Goal: Information Seeking & Learning: Learn about a topic

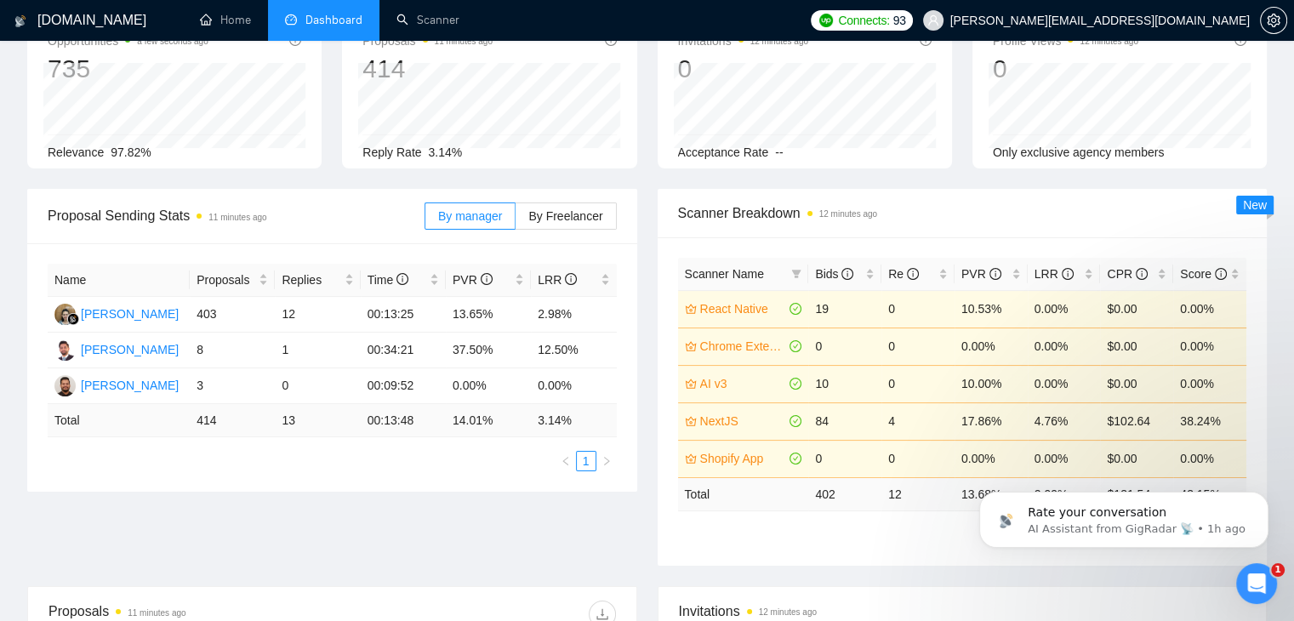
scroll to position [85, 0]
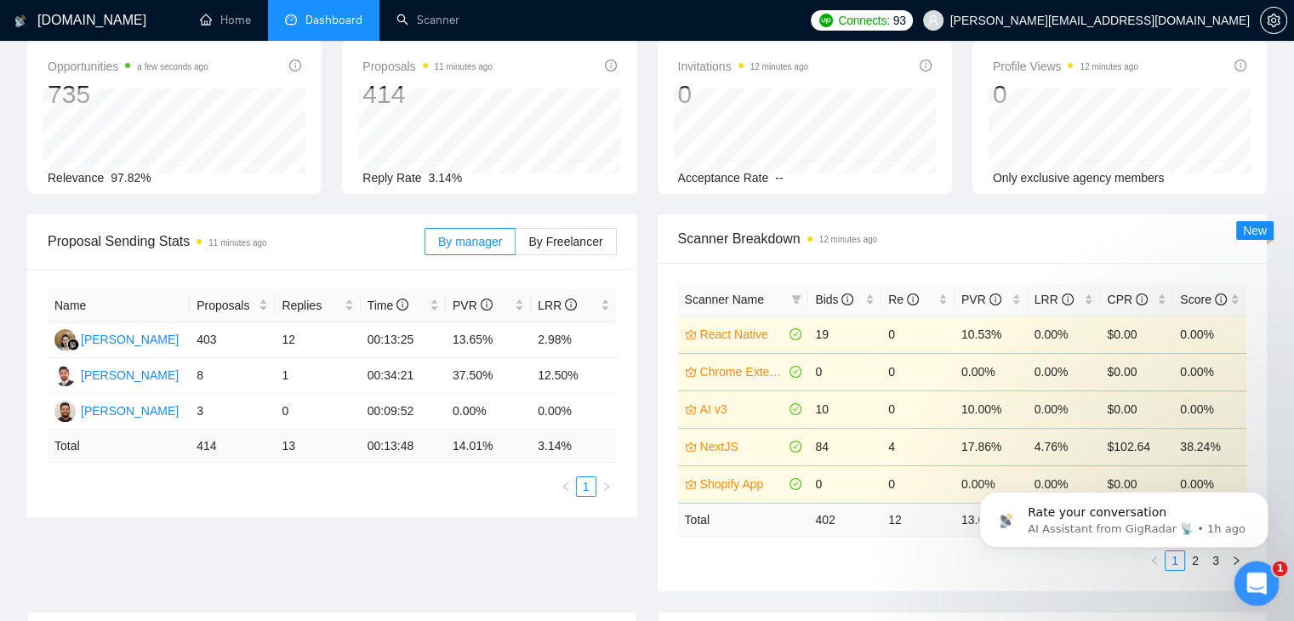
drag, startPoint x: 1254, startPoint y: 590, endPoint x: 2462, endPoint y: 1130, distance: 1323.0
click at [1254, 591] on icon "Open Intercom Messenger" at bounding box center [1255, 582] width 28 height 28
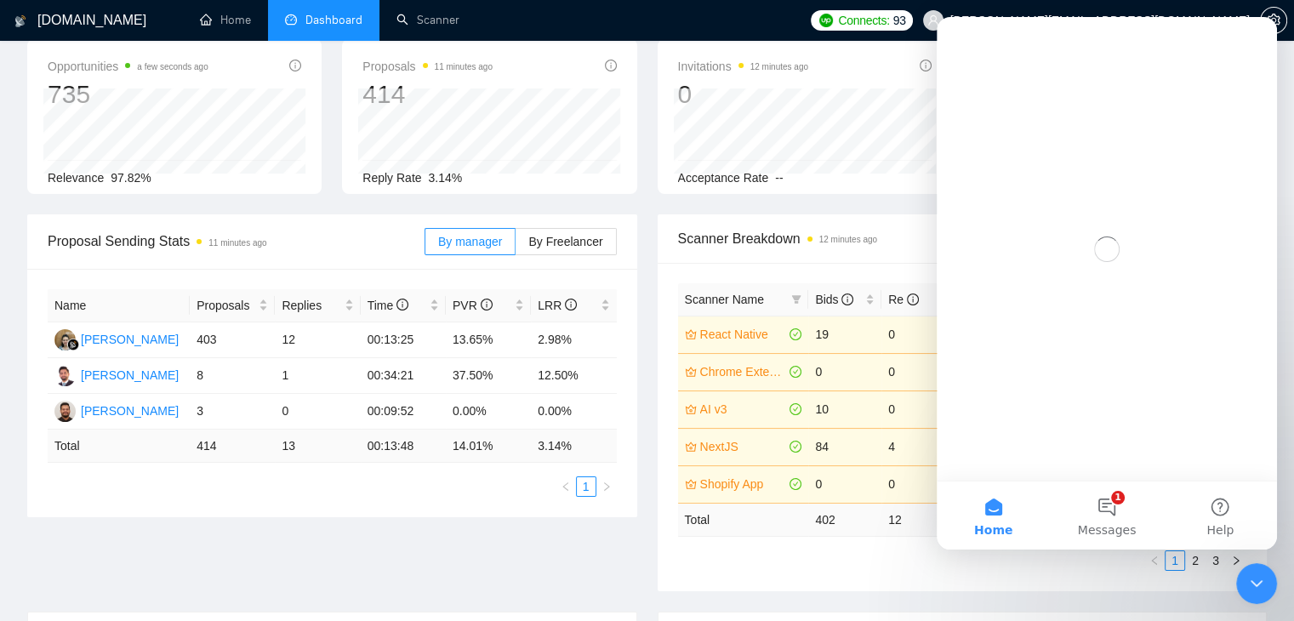
scroll to position [0, 0]
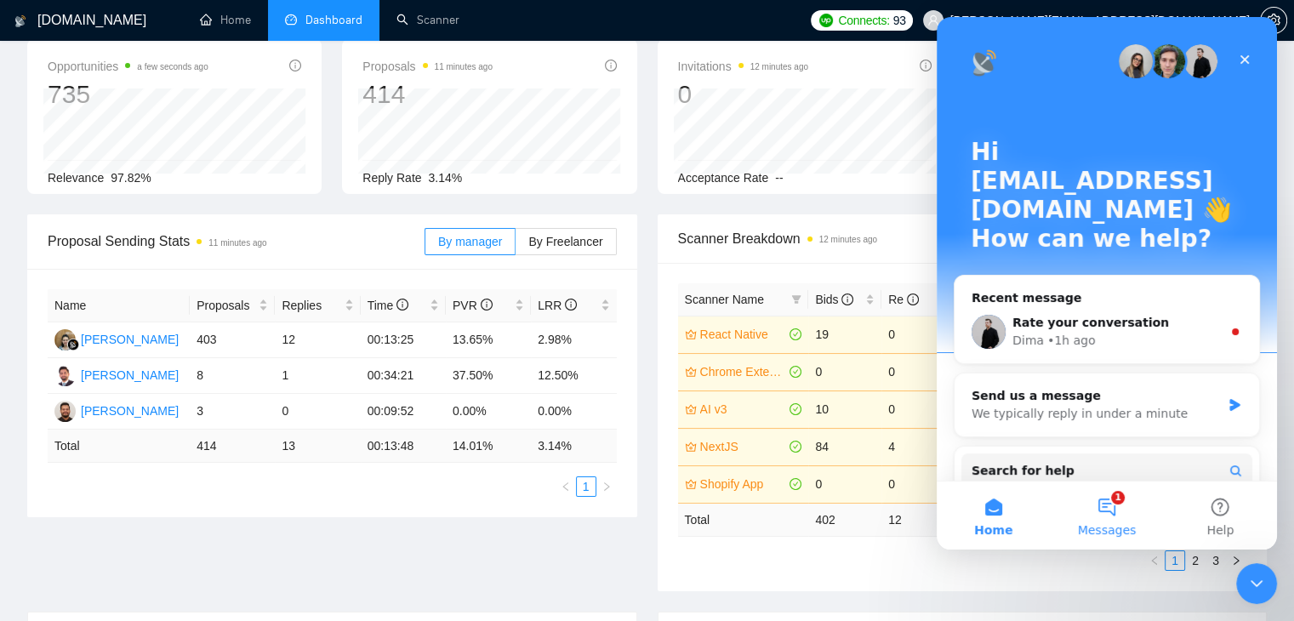
click at [1122, 511] on button "1 Messages" at bounding box center [1106, 516] width 113 height 68
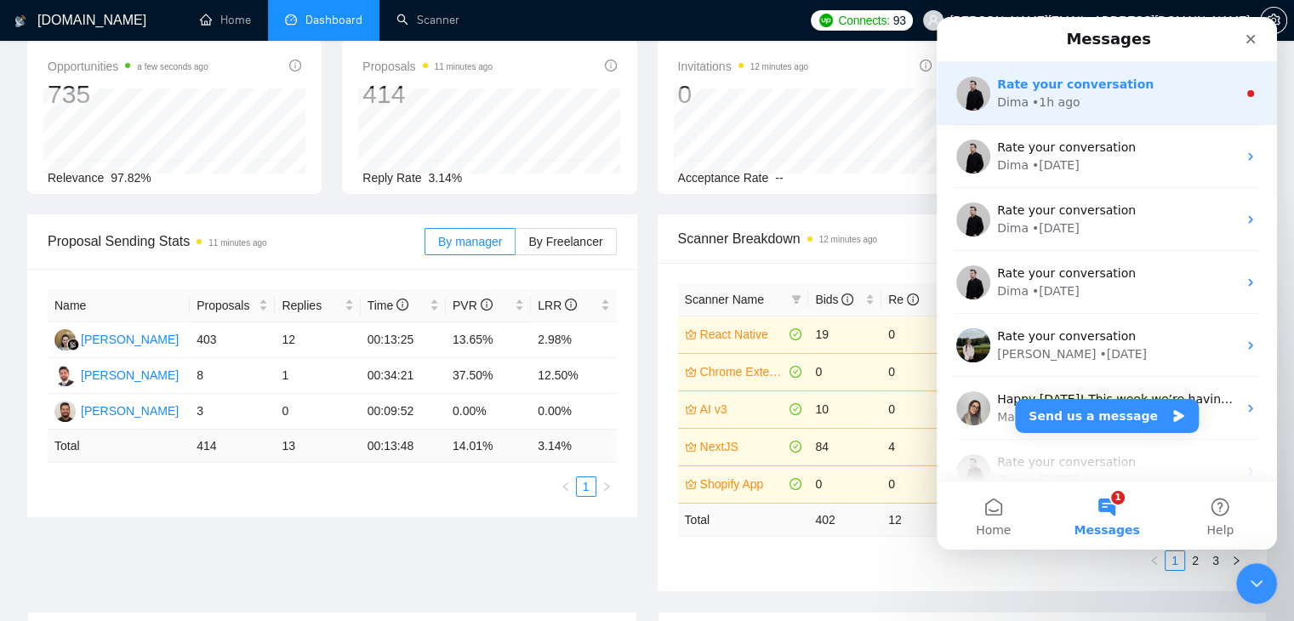
click at [1048, 104] on div "• 1h ago" at bounding box center [1056, 103] width 49 height 18
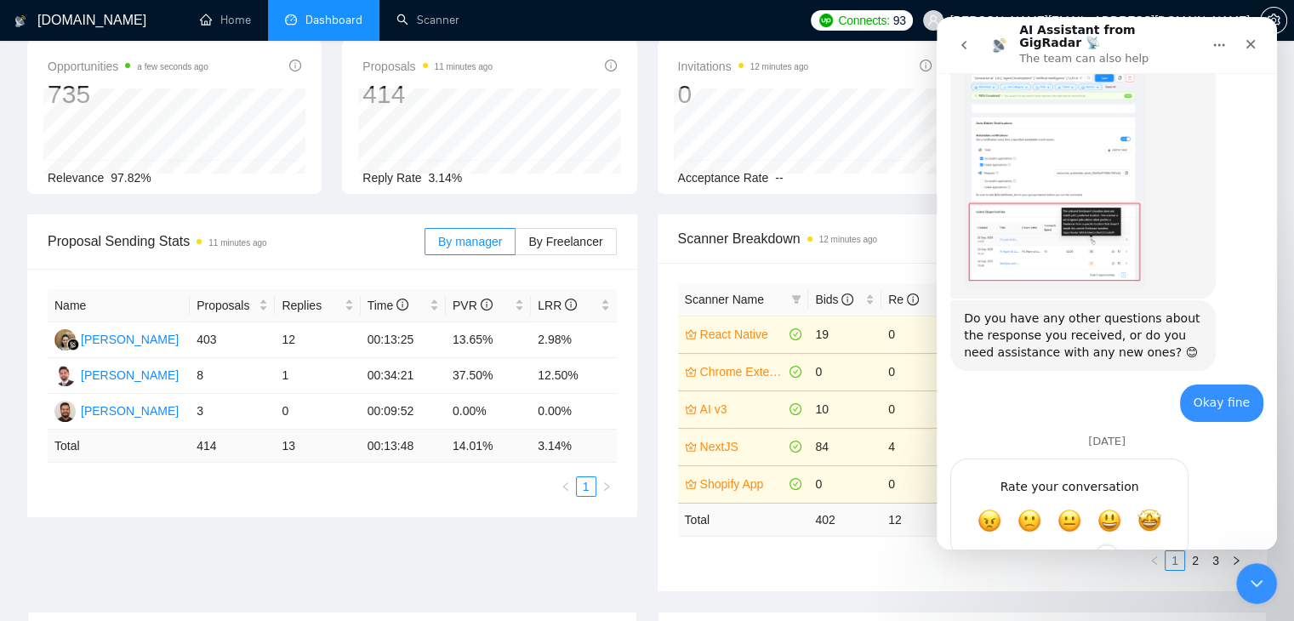
scroll to position [800, 0]
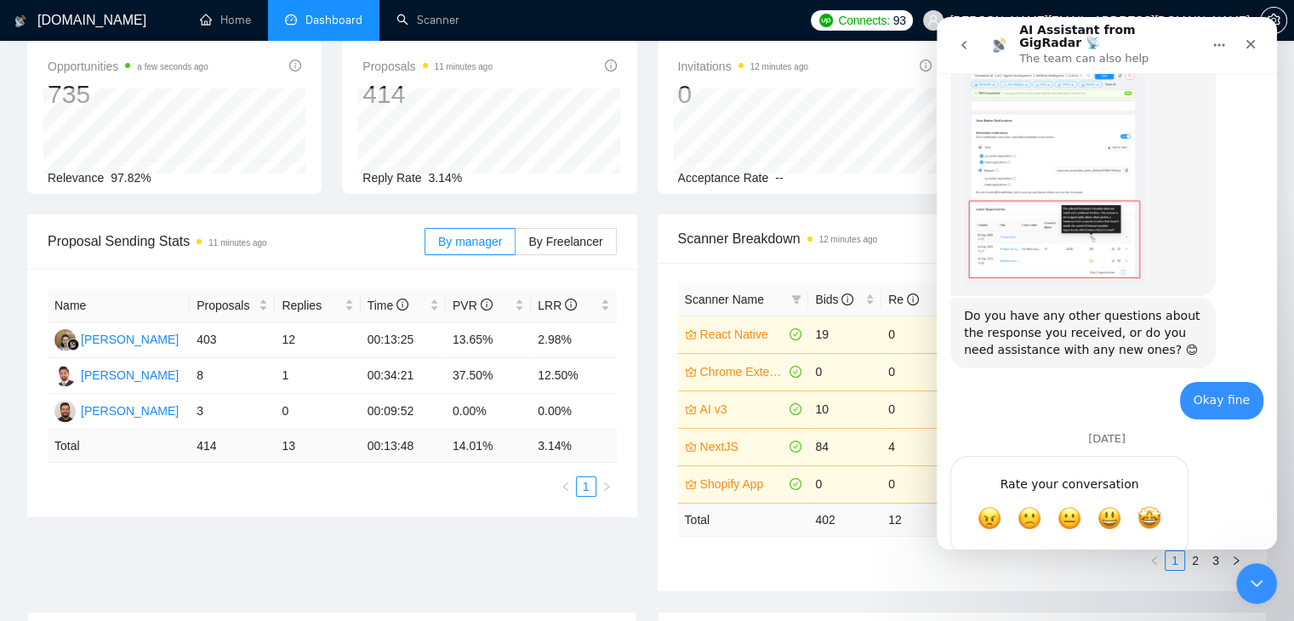
click at [964, 46] on icon "go back" at bounding box center [964, 45] width 14 height 14
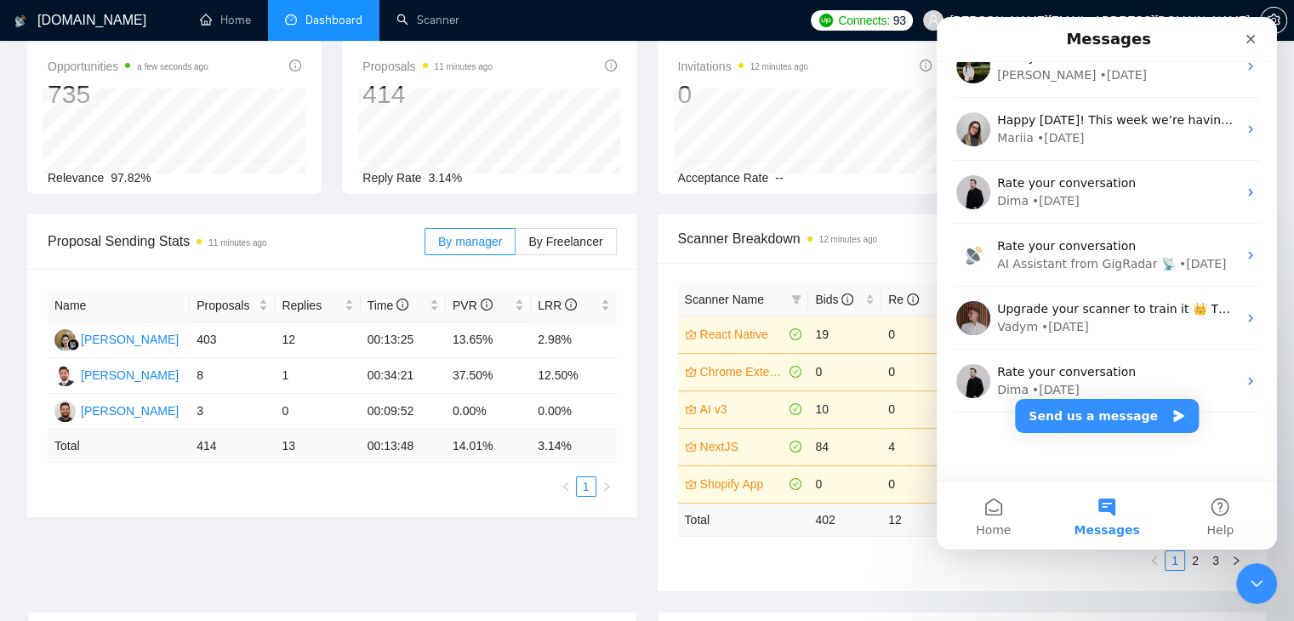
scroll to position [0, 0]
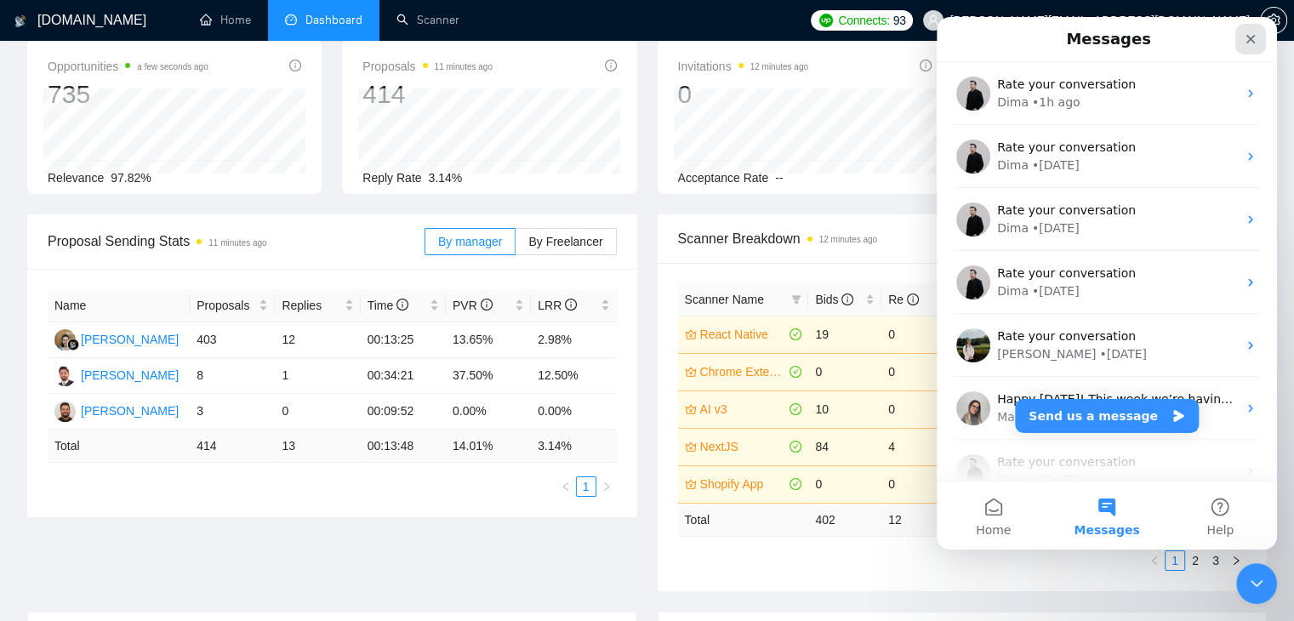
click at [1258, 37] on div "Close" at bounding box center [1251, 39] width 31 height 31
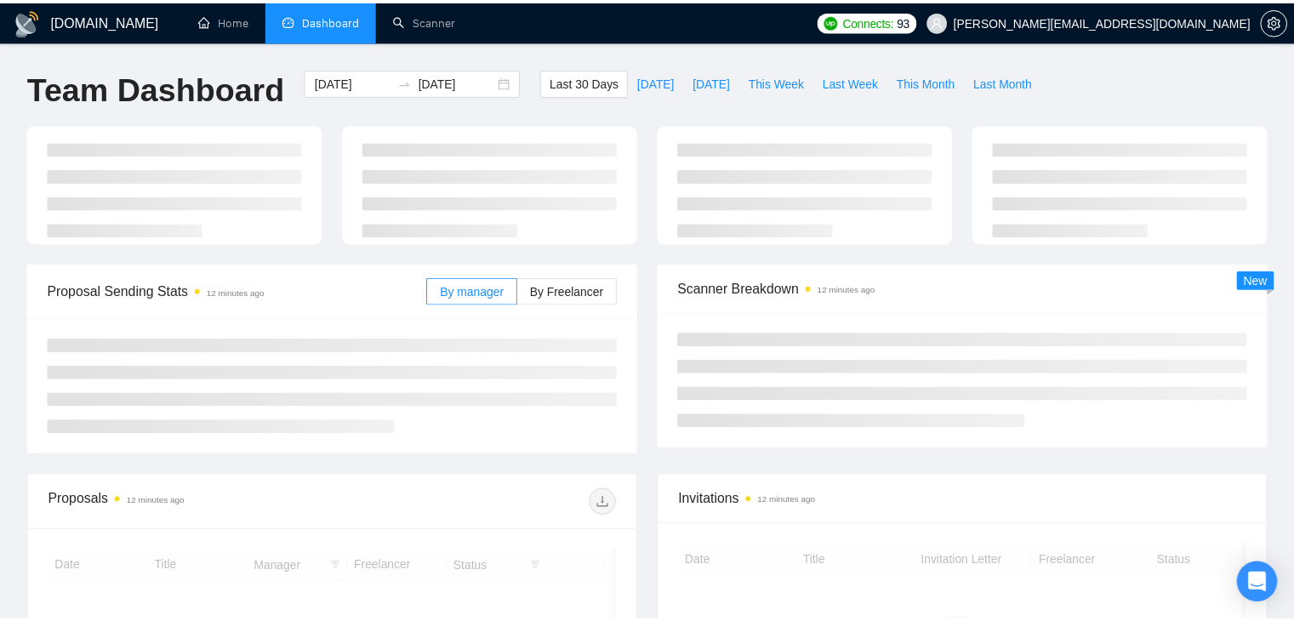
scroll to position [87, 0]
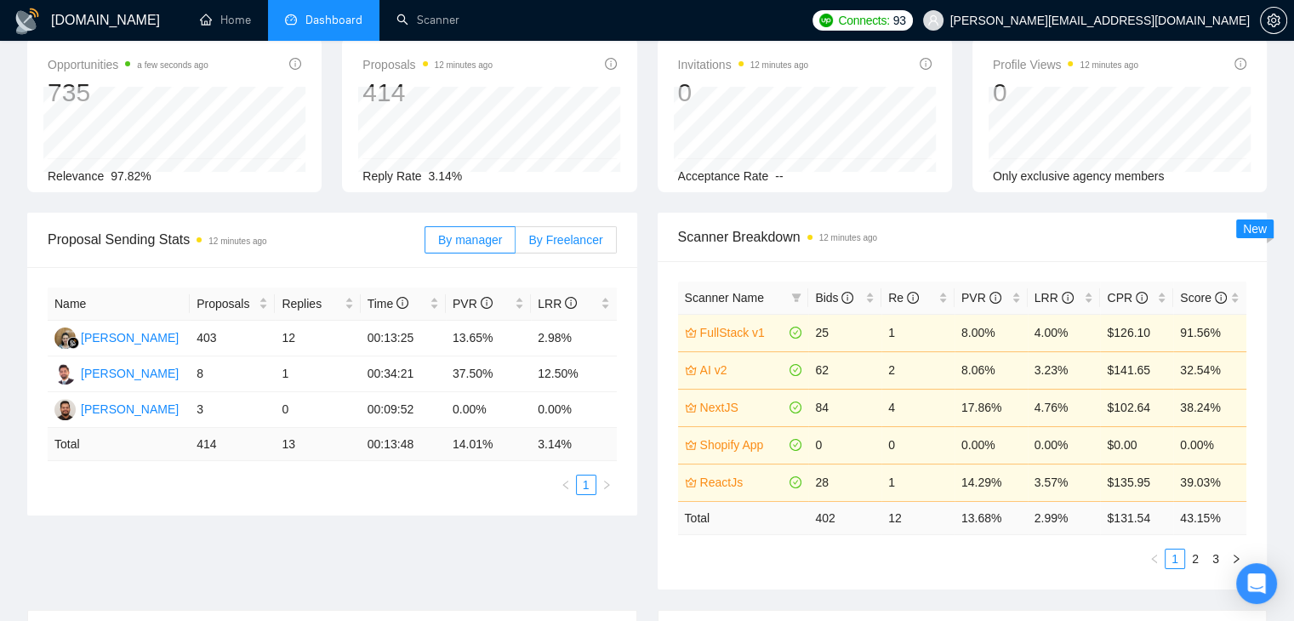
click at [580, 243] on span "By Freelancer" at bounding box center [565, 240] width 74 height 14
click at [516, 244] on input "By Freelancer" at bounding box center [516, 244] width 0 height 0
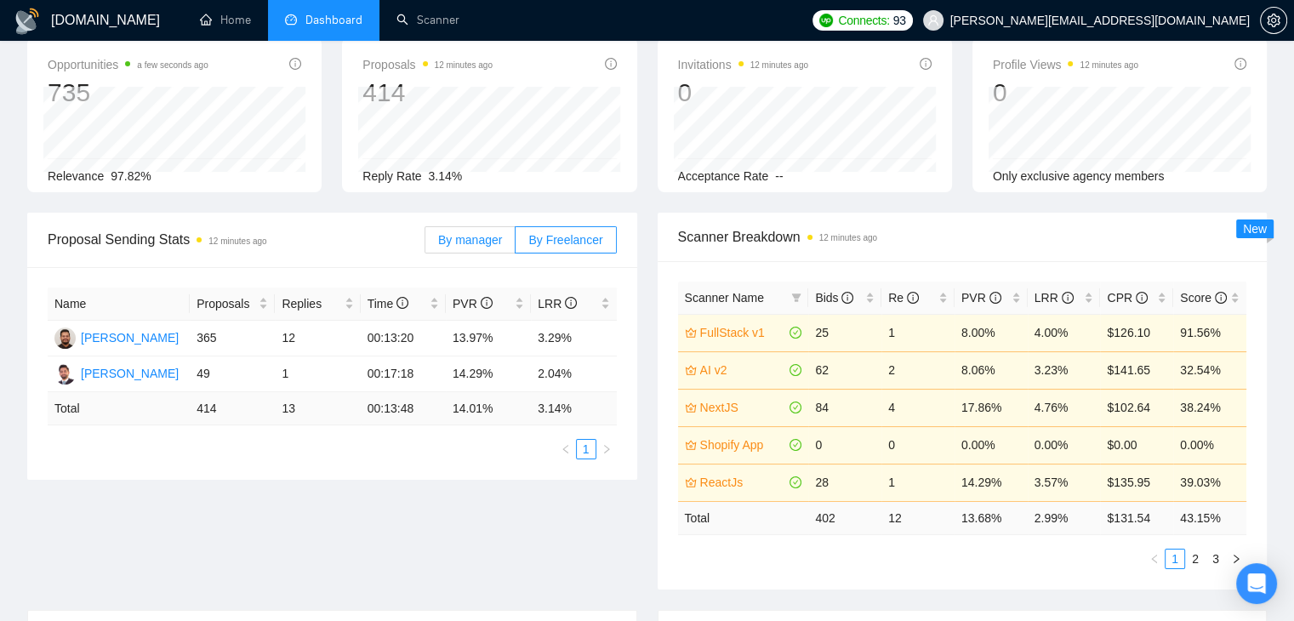
click at [477, 236] on span "By manager" at bounding box center [470, 240] width 64 height 14
click at [426, 244] on input "By manager" at bounding box center [426, 244] width 0 height 0
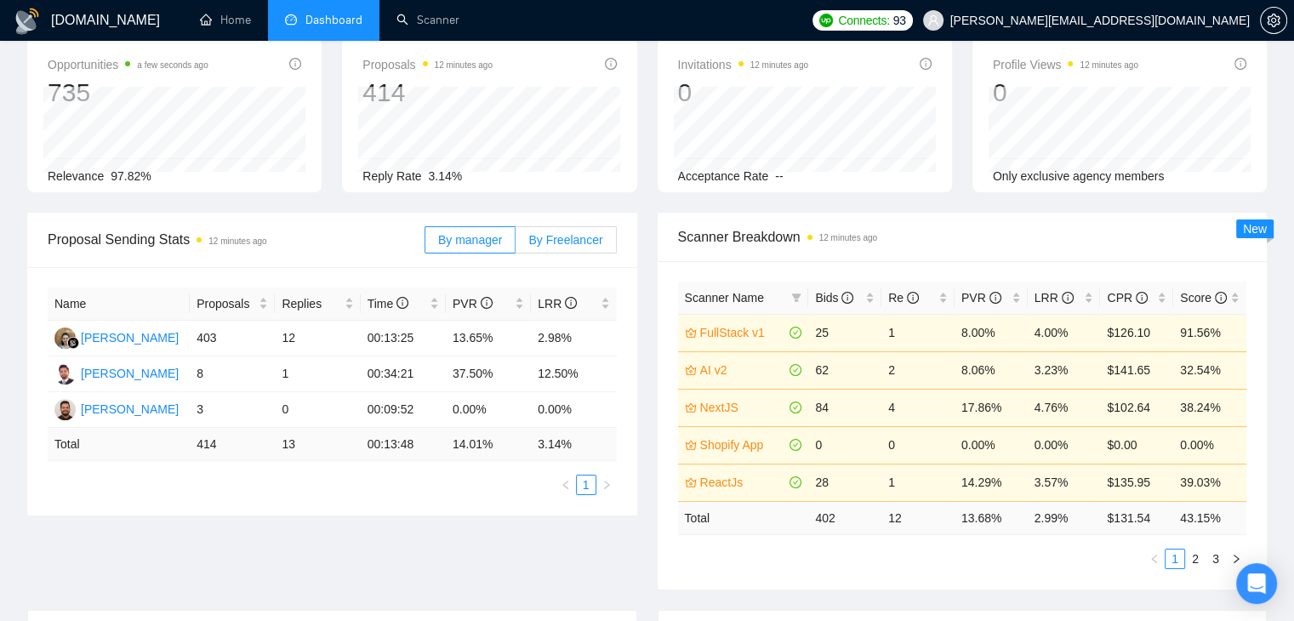
click at [543, 235] on span "By Freelancer" at bounding box center [565, 240] width 74 height 14
click at [516, 244] on input "By Freelancer" at bounding box center [516, 244] width 0 height 0
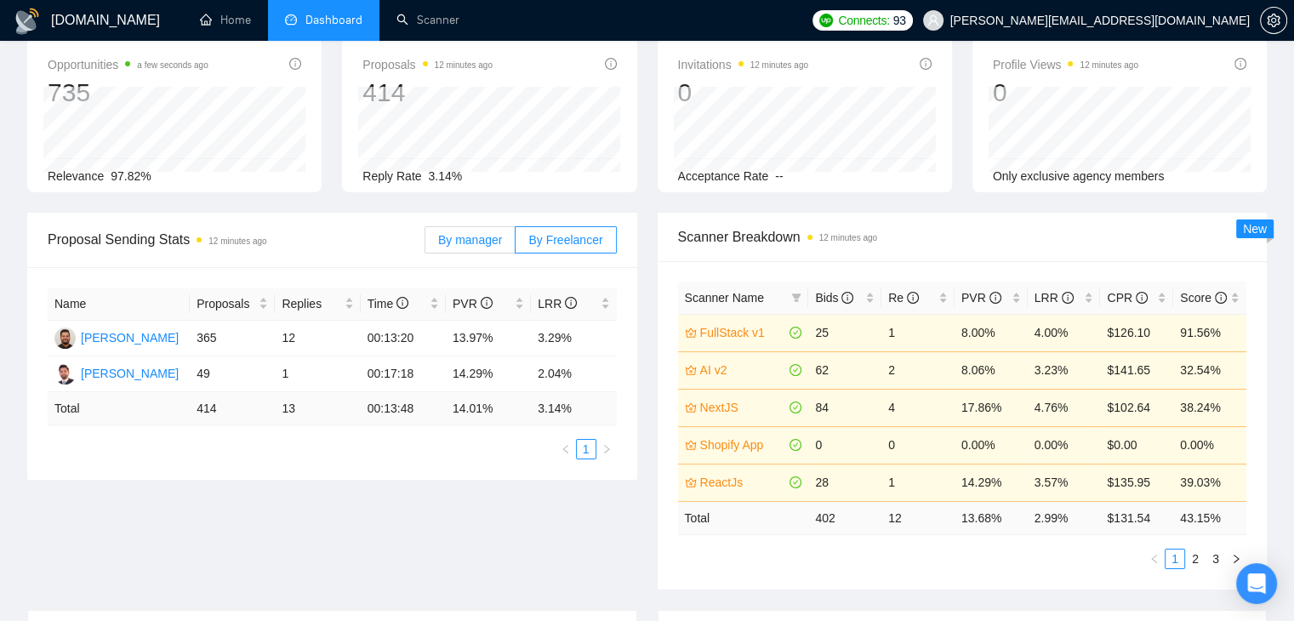
click at [466, 243] on span "By manager" at bounding box center [470, 240] width 64 height 14
click at [426, 244] on input "By manager" at bounding box center [426, 244] width 0 height 0
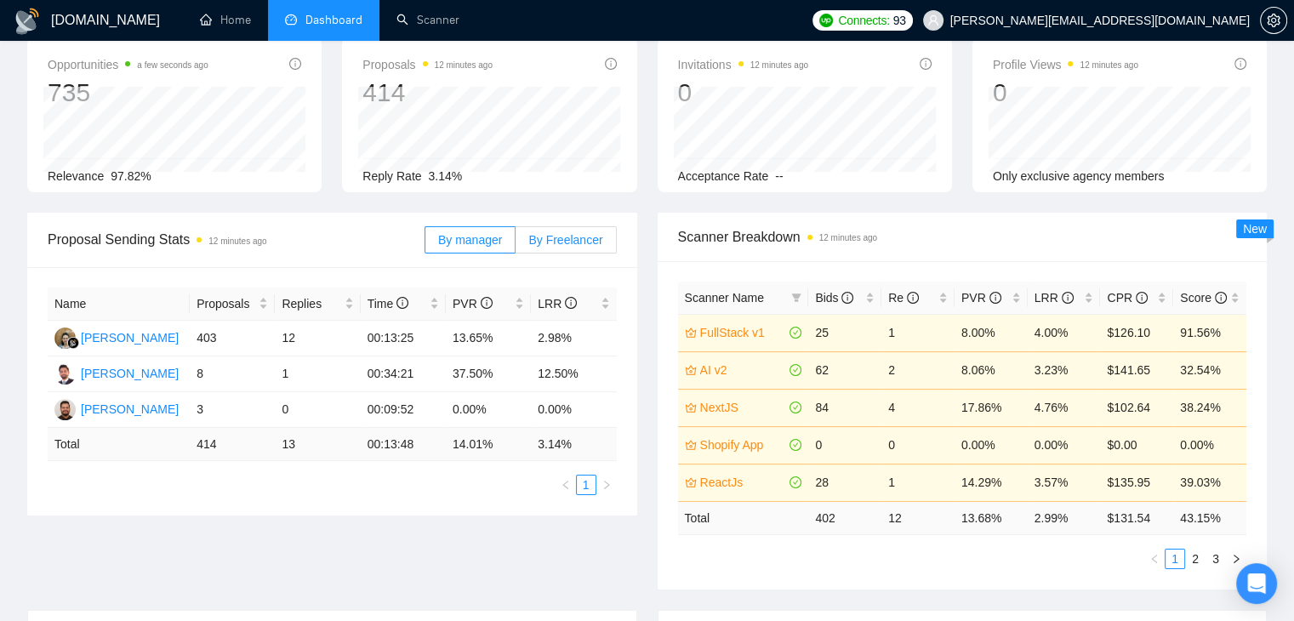
click at [525, 236] on label "By Freelancer" at bounding box center [566, 239] width 100 height 27
click at [516, 244] on input "By Freelancer" at bounding box center [516, 244] width 0 height 0
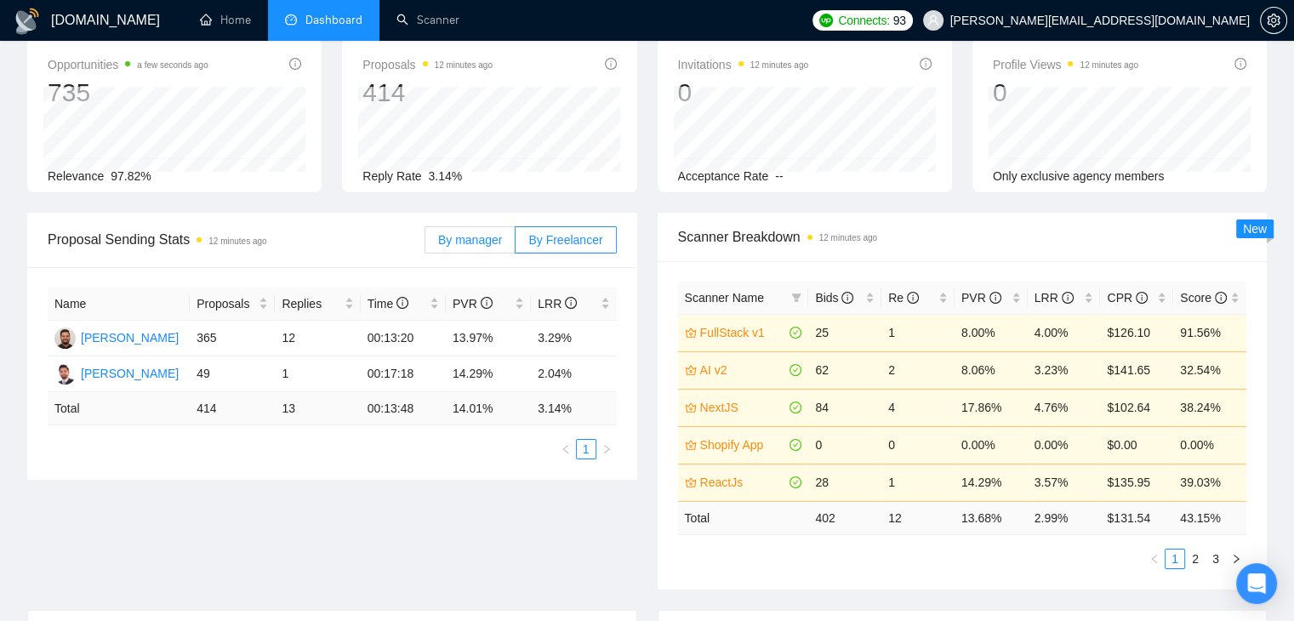
click at [499, 239] on span "By manager" at bounding box center [470, 240] width 64 height 14
click at [426, 244] on input "By manager" at bounding box center [426, 244] width 0 height 0
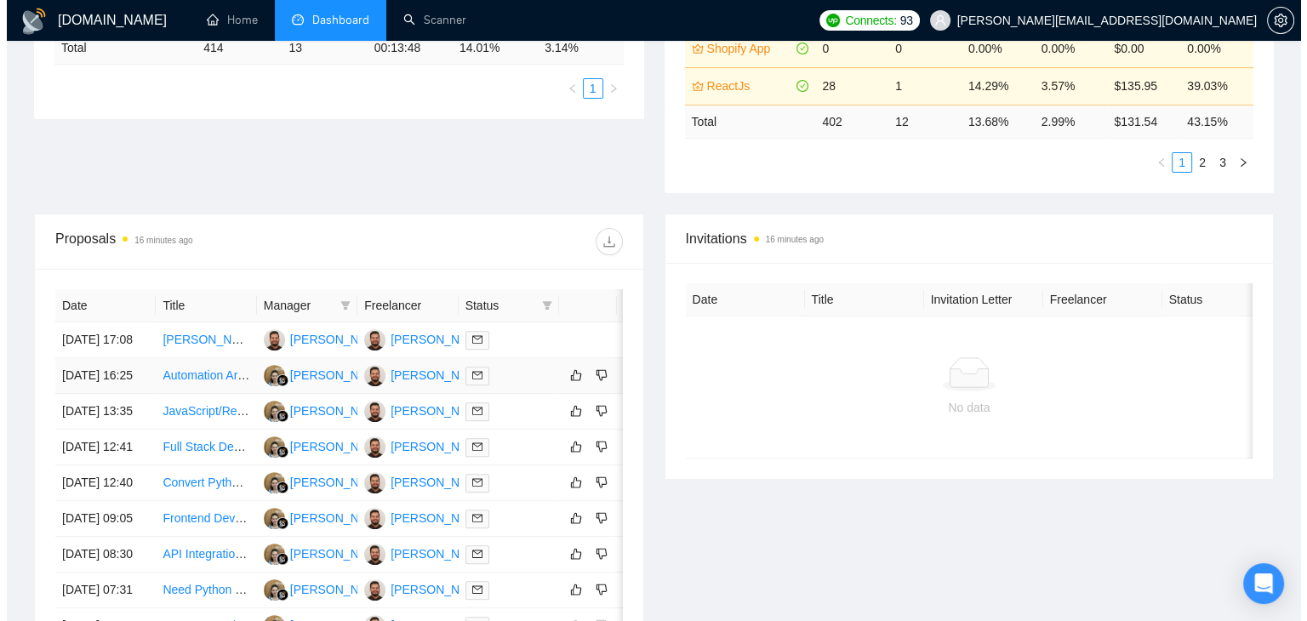
scroll to position [512, 0]
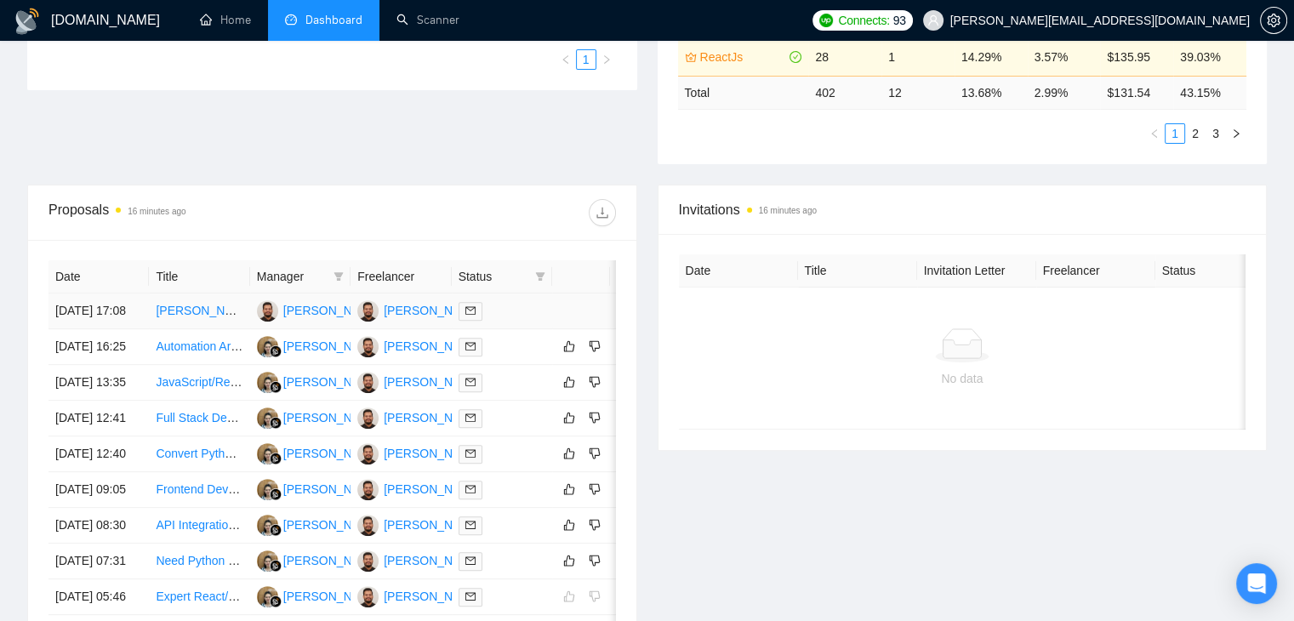
click at [580, 324] on td at bounding box center [581, 312] width 58 height 36
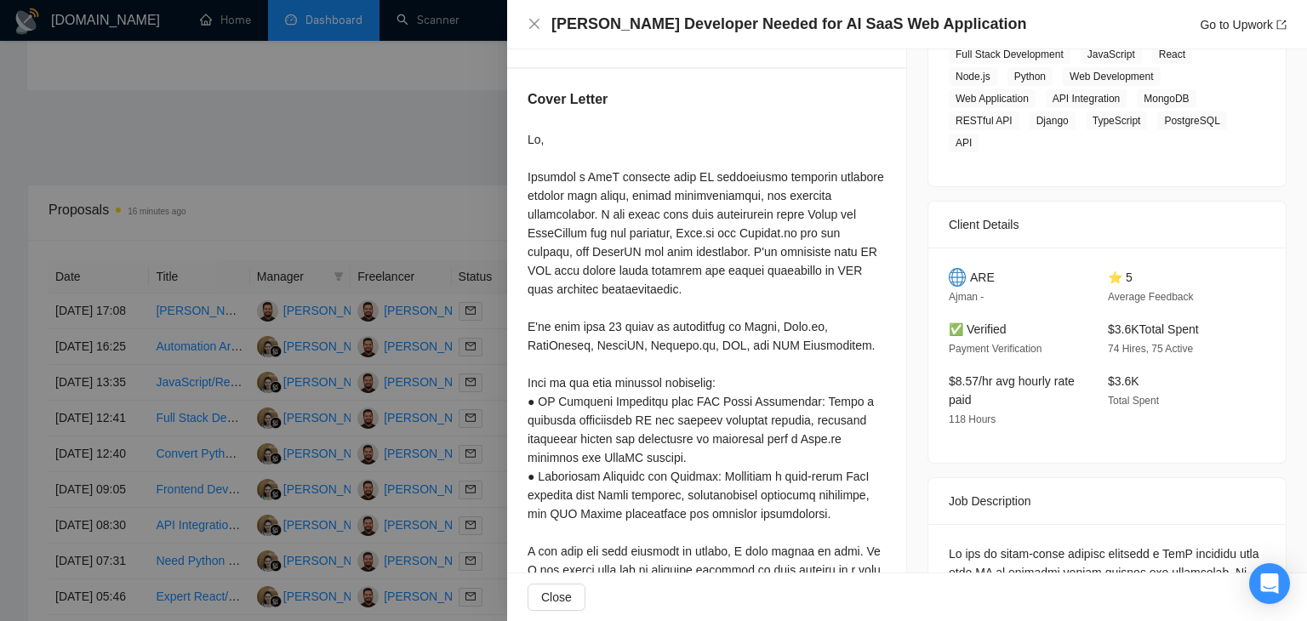
scroll to position [340, 0]
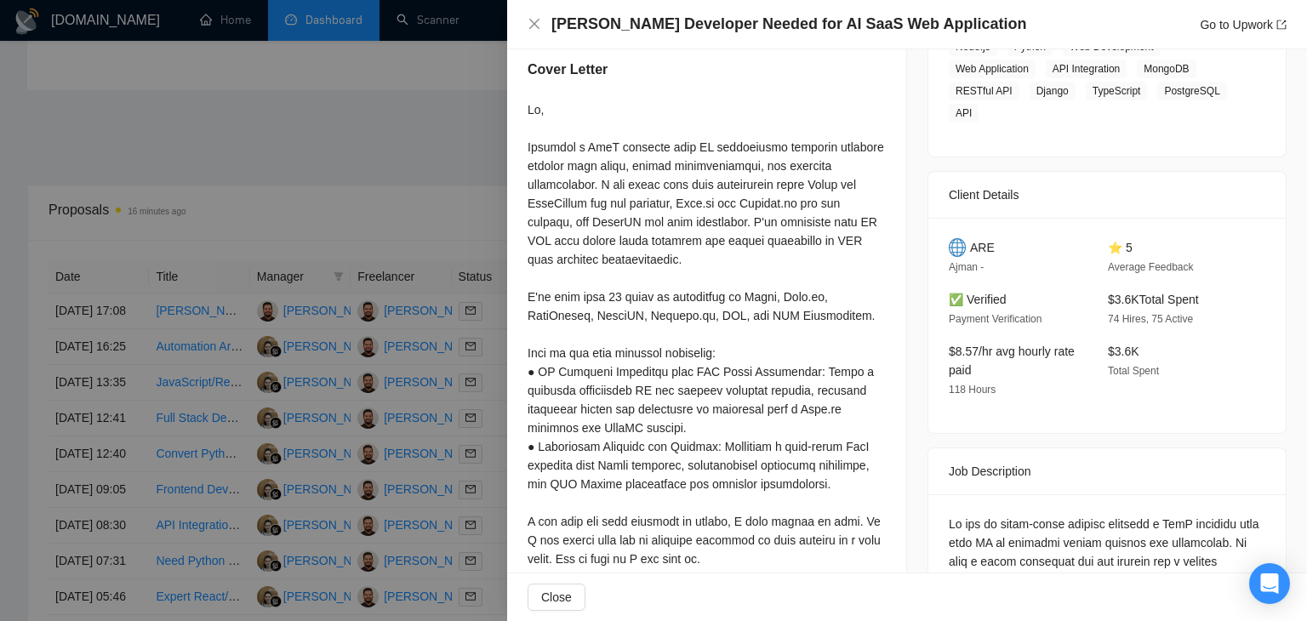
drag, startPoint x: 1107, startPoint y: 299, endPoint x: 1202, endPoint y: 297, distance: 94.5
click at [1202, 297] on div "$3.6K Total Spent 74 Hires, 75 Active" at bounding box center [1174, 309] width 146 height 38
drag, startPoint x: 1098, startPoint y: 323, endPoint x: 1177, endPoint y: 317, distance: 79.4
click at [1177, 317] on div "$3.6K Total Spent 74 Hires, 75 Active" at bounding box center [1174, 309] width 146 height 38
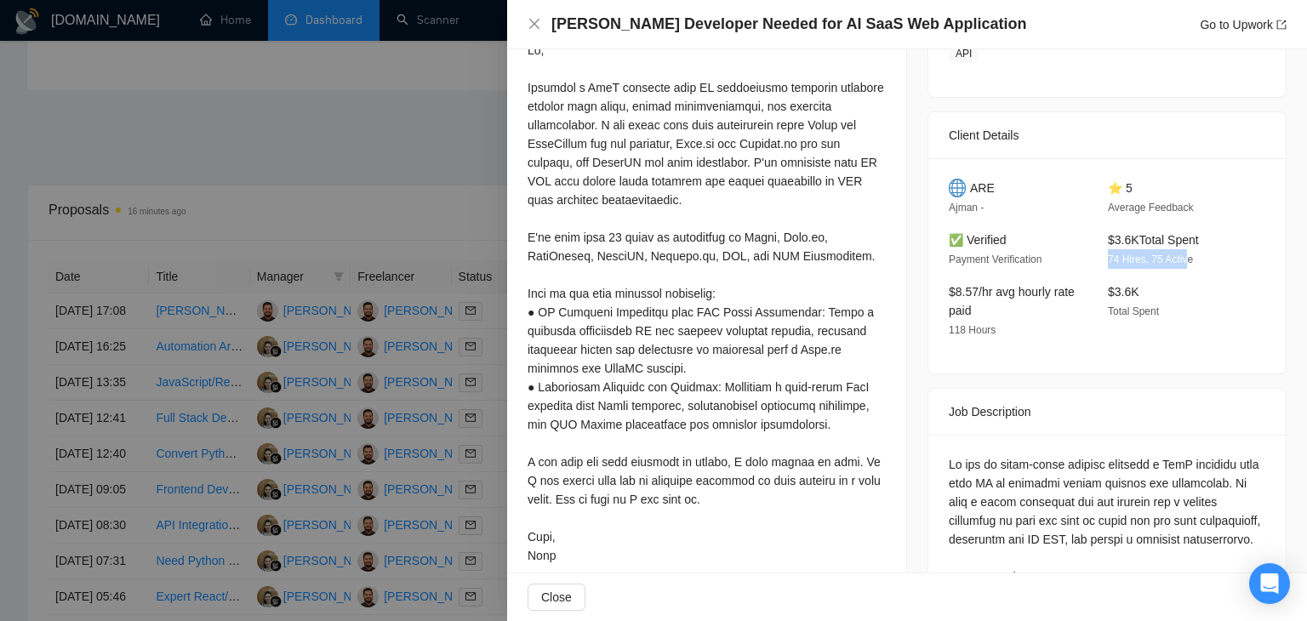
scroll to position [426, 0]
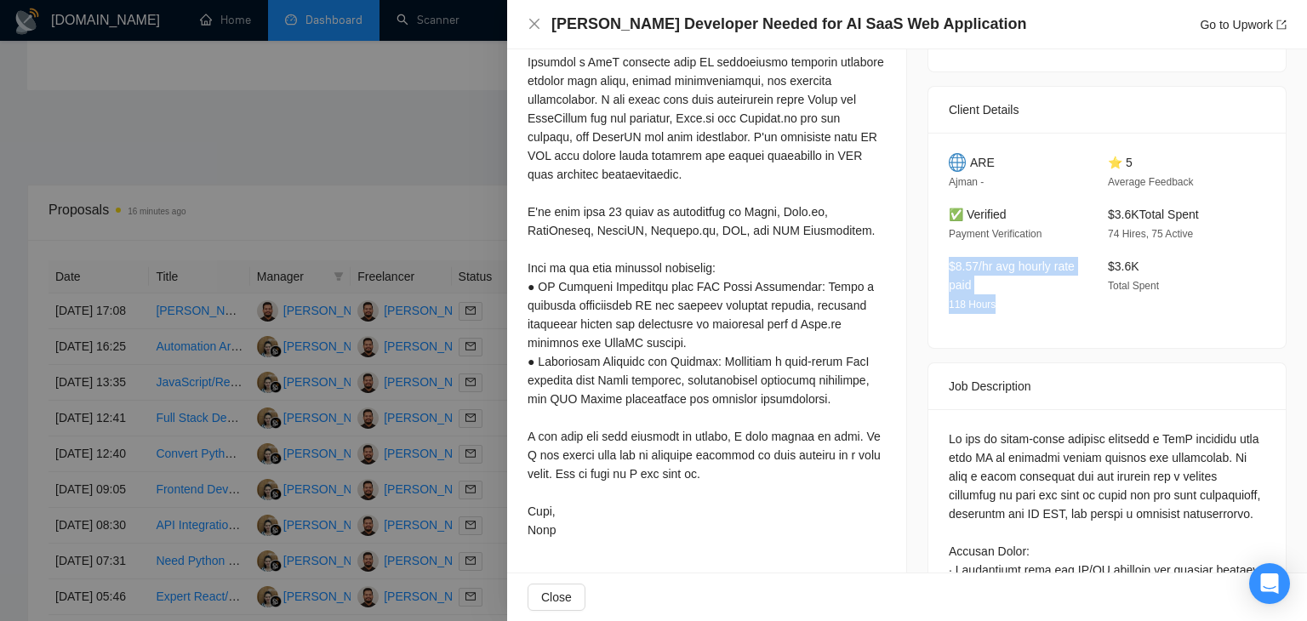
drag, startPoint x: 941, startPoint y: 267, endPoint x: 1099, endPoint y: 268, distance: 157.4
click at [1099, 268] on div "$8.57/hr avg hourly rate paid 118 Hours $3.6K Total Spent" at bounding box center [1094, 285] width 305 height 57
click at [1111, 268] on span "$3.6K" at bounding box center [1123, 267] width 31 height 14
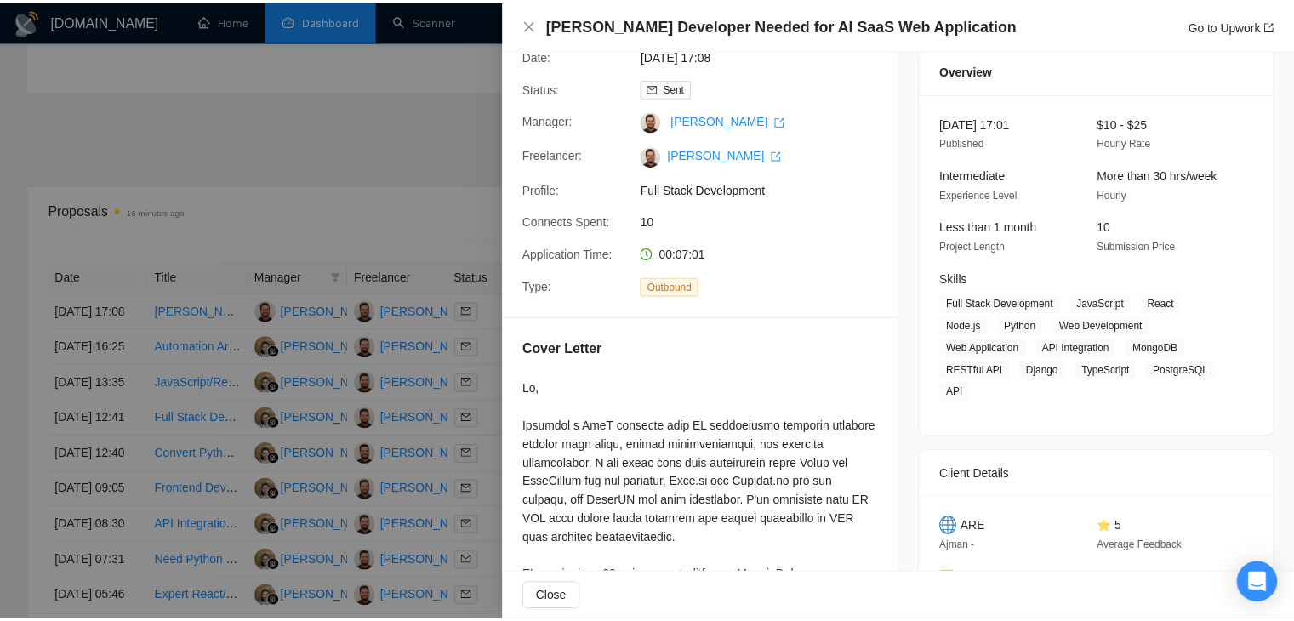
scroll to position [0, 0]
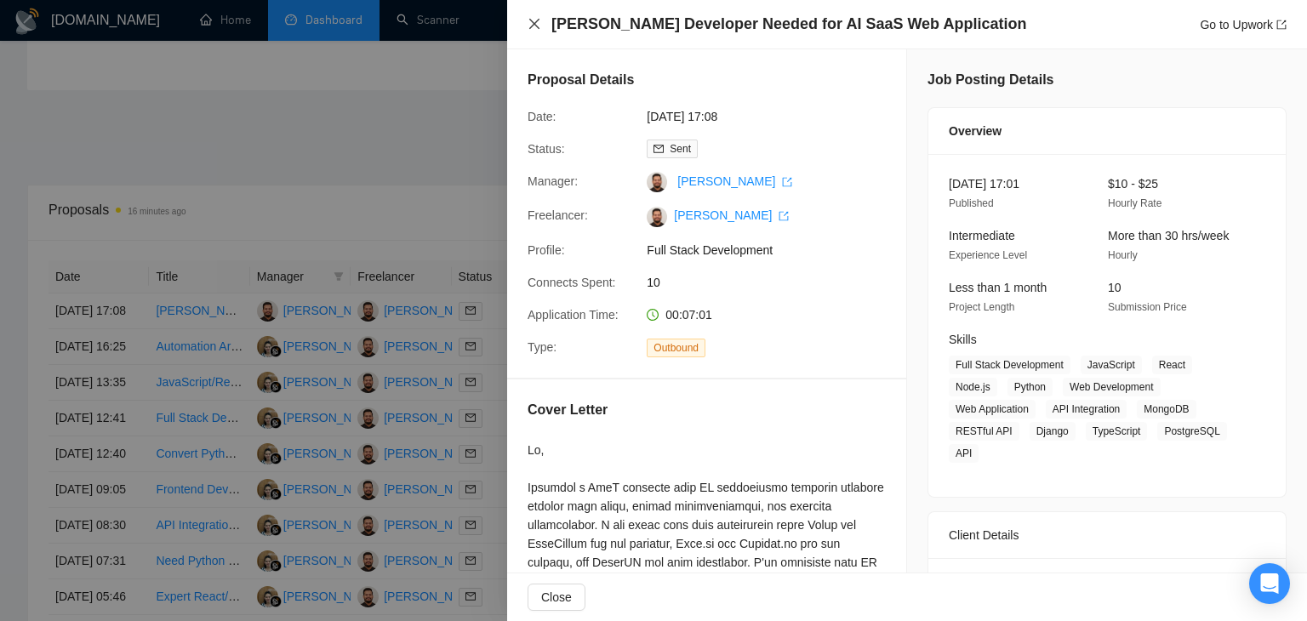
click at [535, 30] on icon "close" at bounding box center [535, 24] width 14 height 14
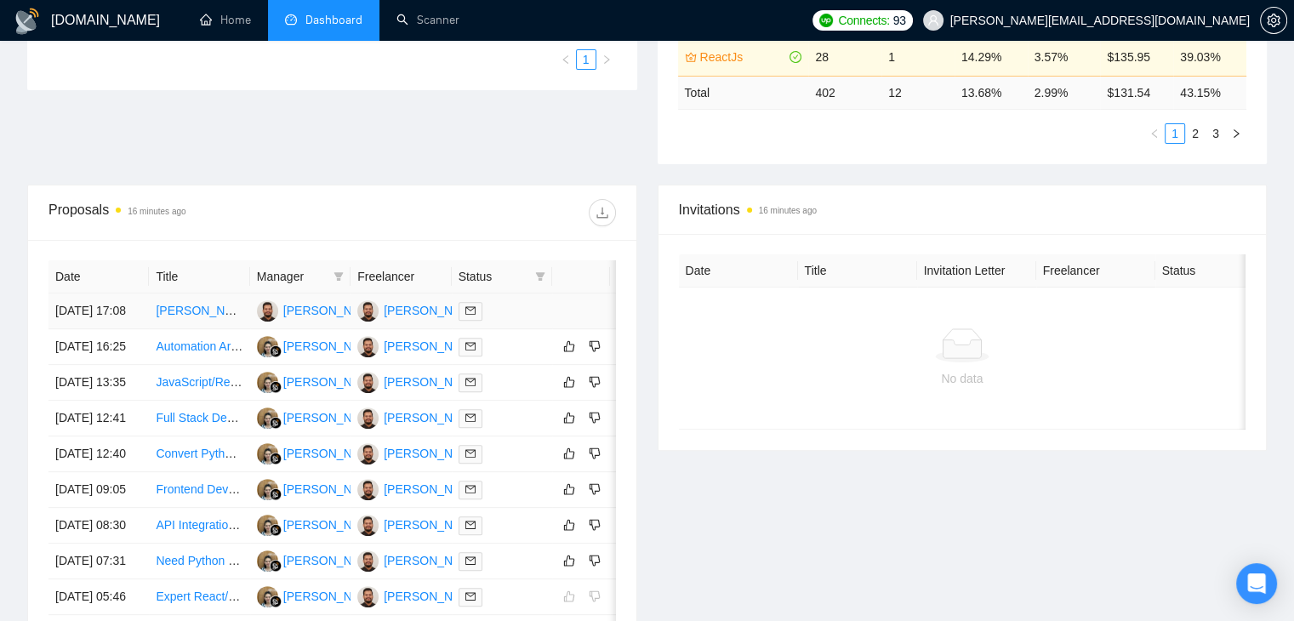
click at [186, 325] on td "[PERSON_NAME] Developer Needed for AI SaaS Web Application" at bounding box center [199, 312] width 100 height 36
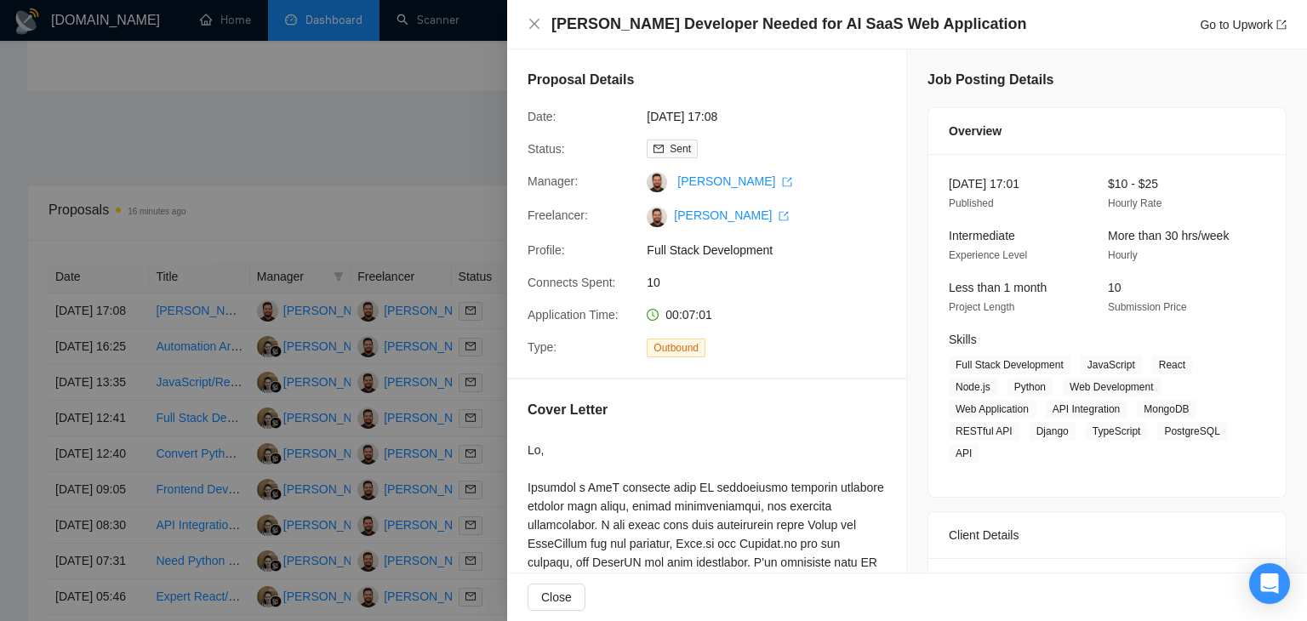
click at [390, 153] on div at bounding box center [653, 310] width 1307 height 621
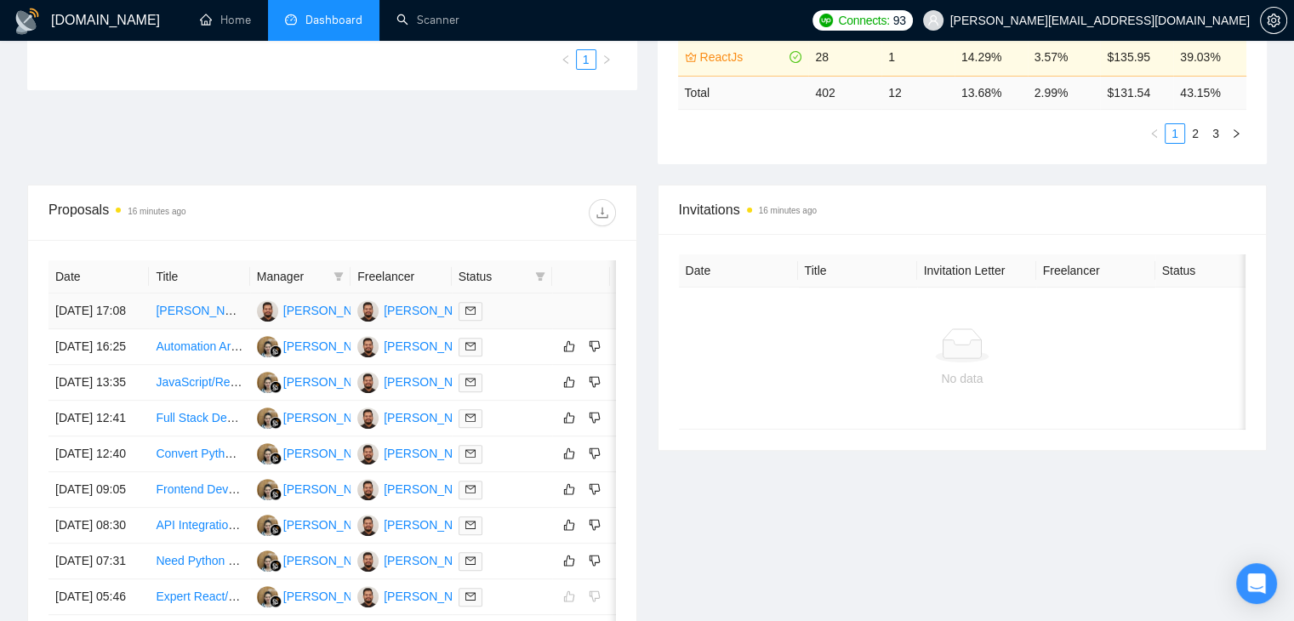
click at [180, 315] on link "[PERSON_NAME] Developer Needed for AI SaaS Web Application" at bounding box center [332, 311] width 353 height 14
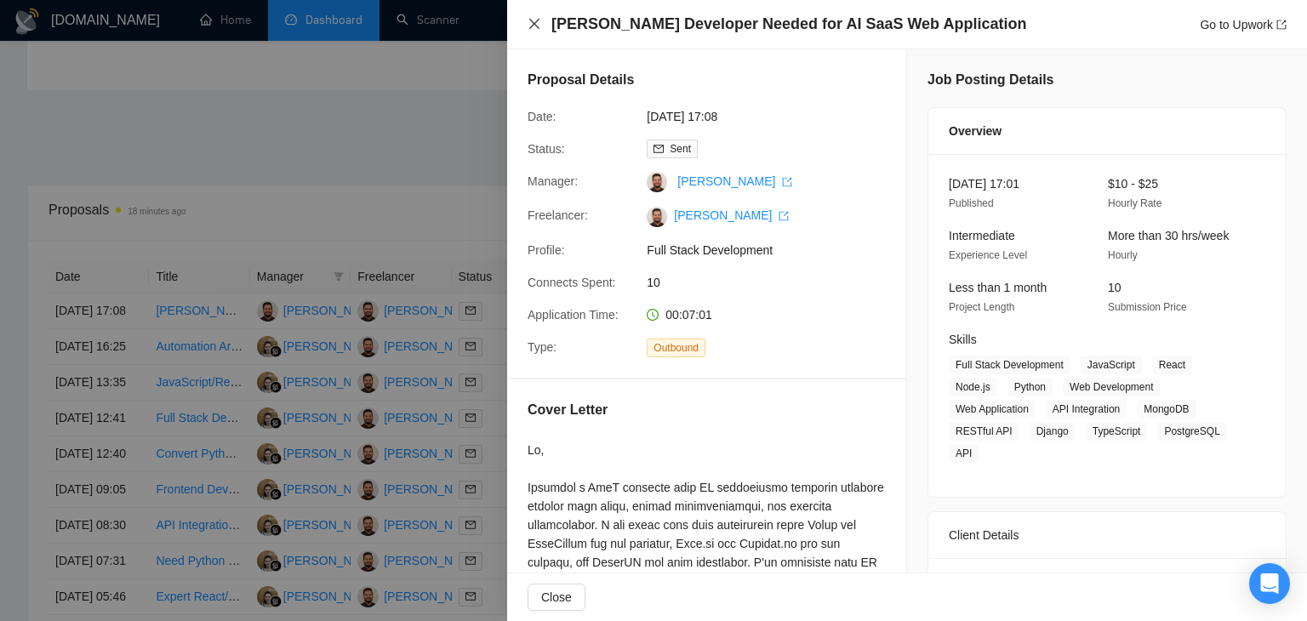
click at [540, 29] on icon "close" at bounding box center [535, 24] width 14 height 14
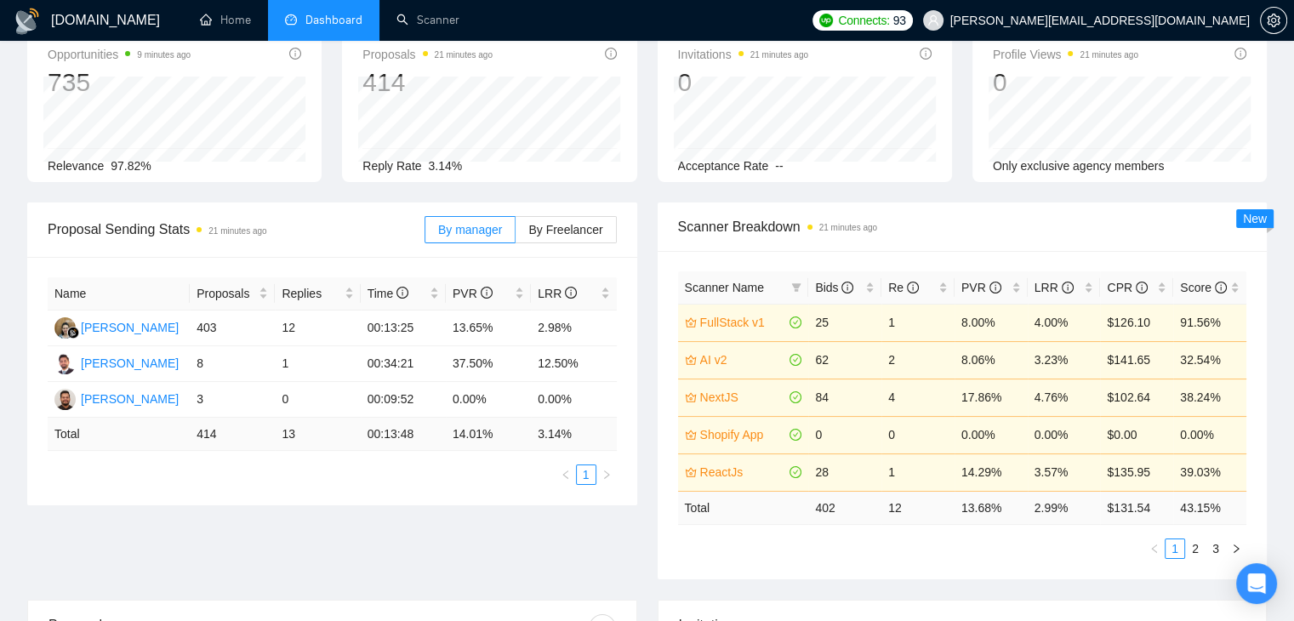
scroll to position [69, 0]
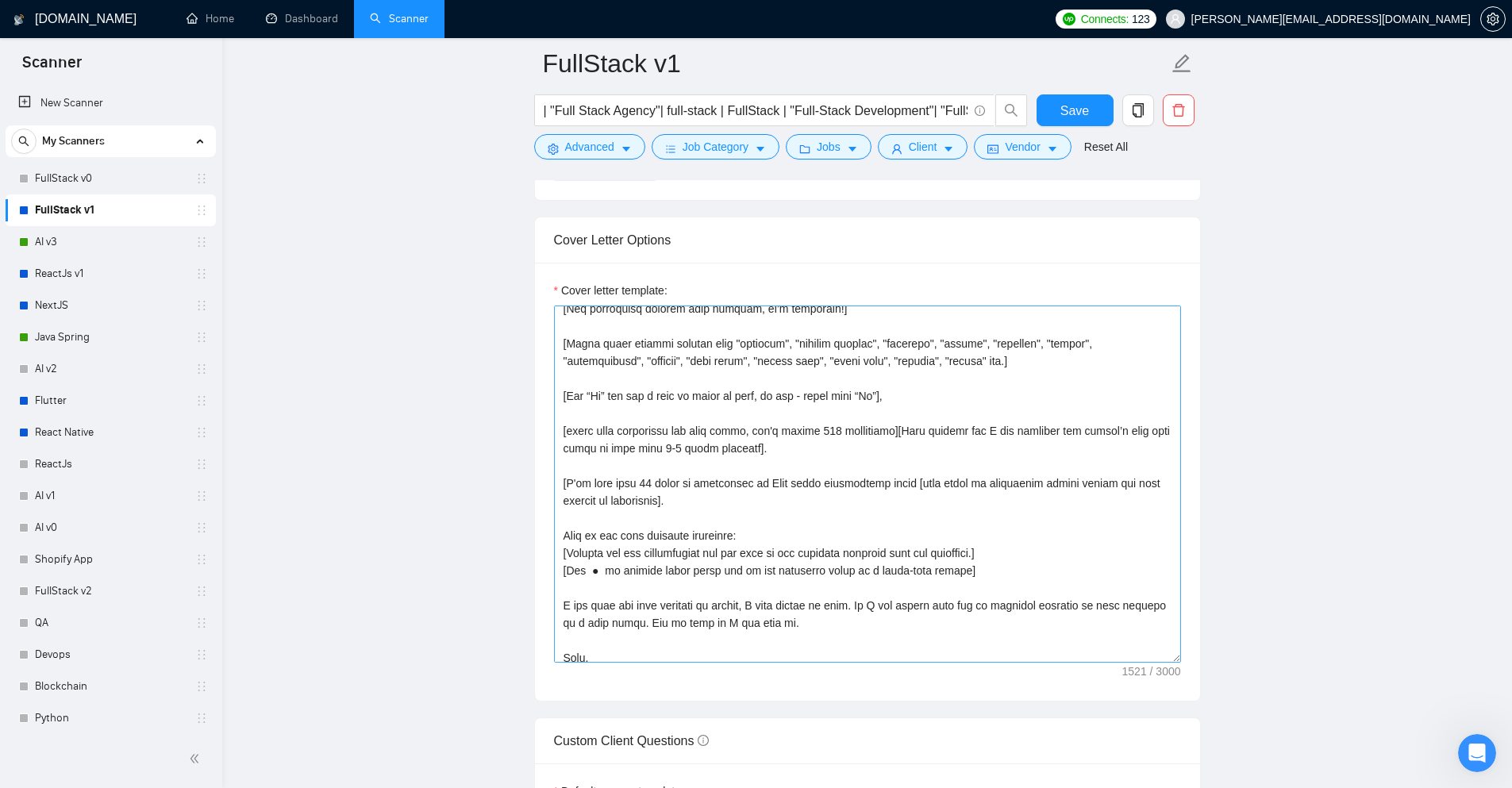
scroll to position [157, 0]
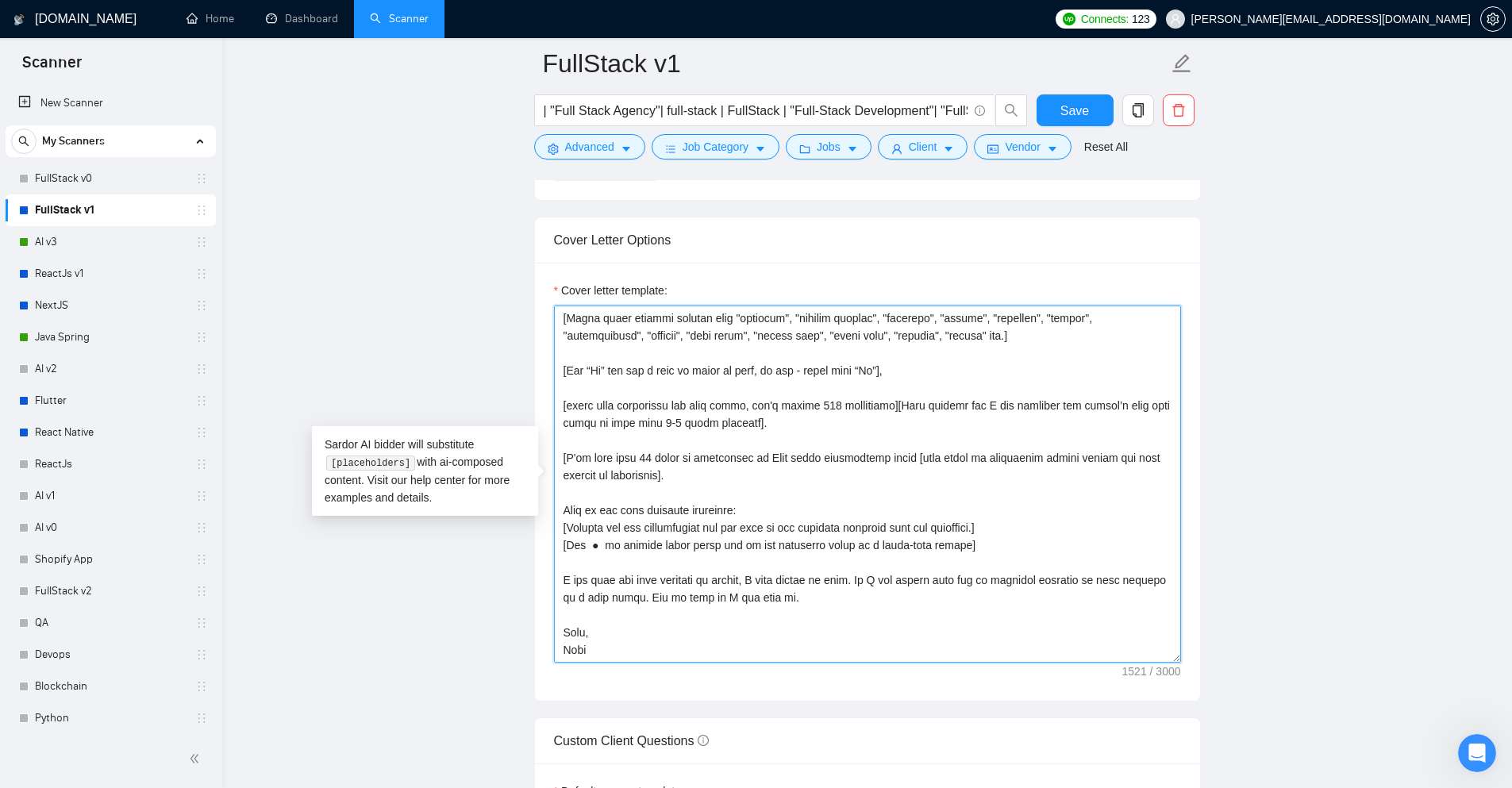
drag, startPoint x: 683, startPoint y: 479, endPoint x: 558, endPoint y: 453, distance: 127.7
click at [558, 453] on textarea "Cover letter template:" at bounding box center [867, 484] width 627 height 357
click at [296, 330] on main "FullStack v1 | "Full Stack Agency"| full-stack | FullStack | "Full-Stack Develo…" at bounding box center [867, 734] width 1239 height 4674
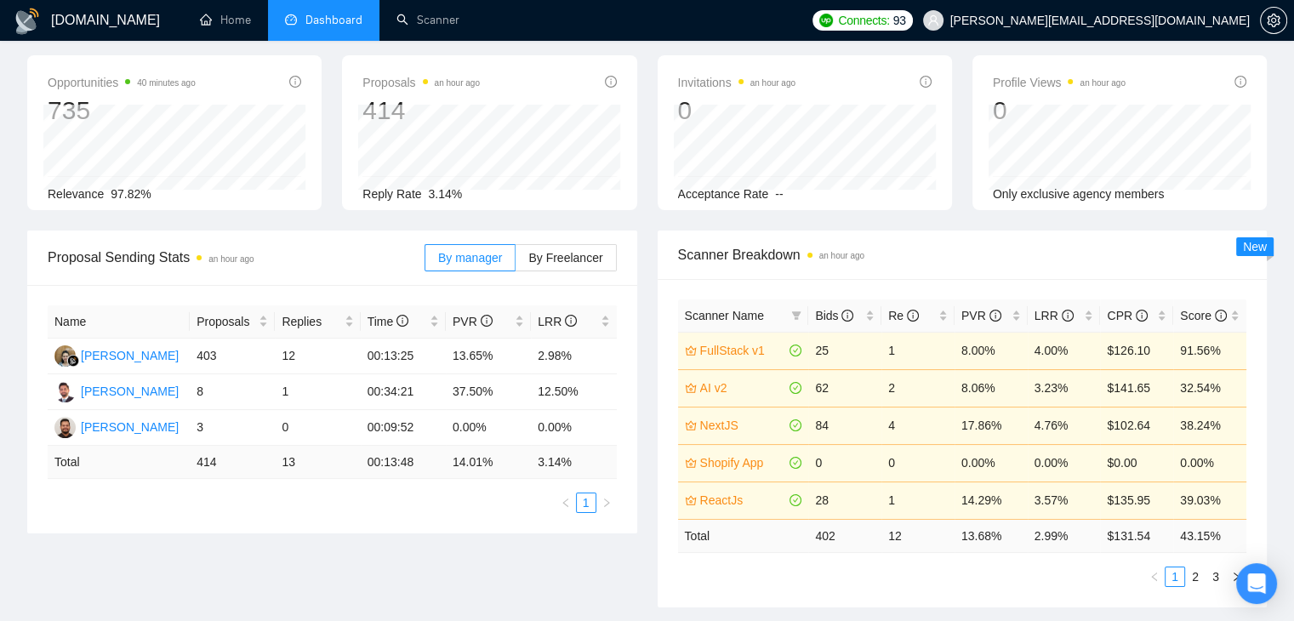
scroll to position [0, 27]
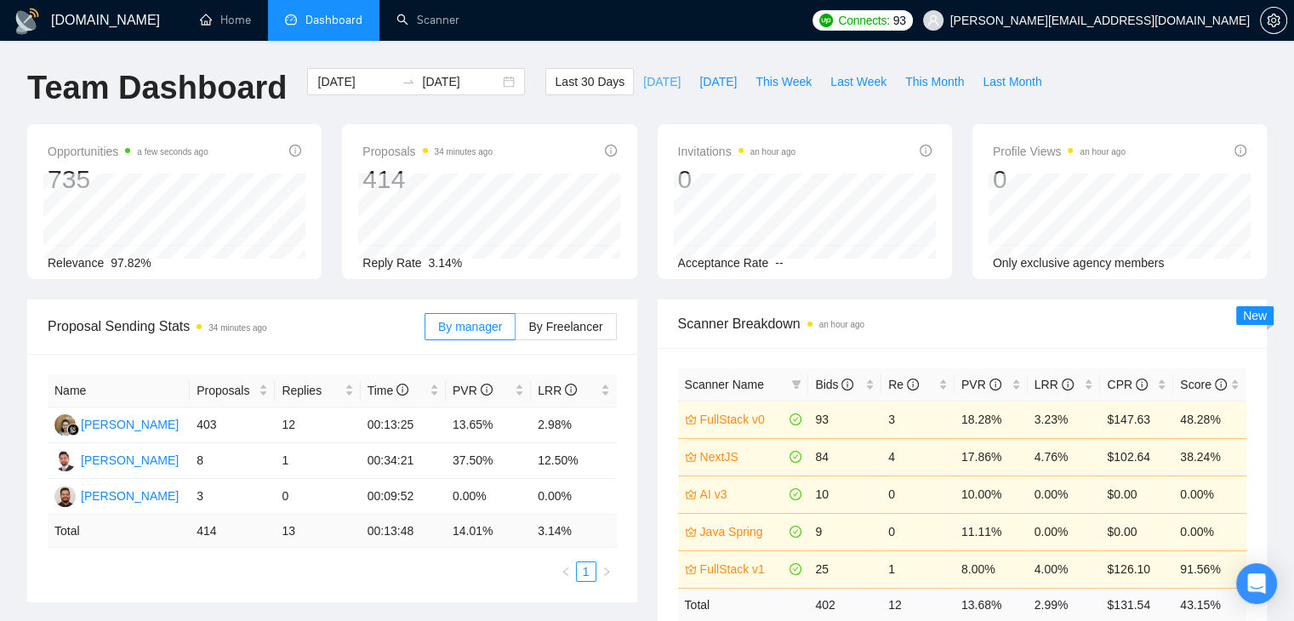
click at [643, 79] on span "[DATE]" at bounding box center [661, 81] width 37 height 19
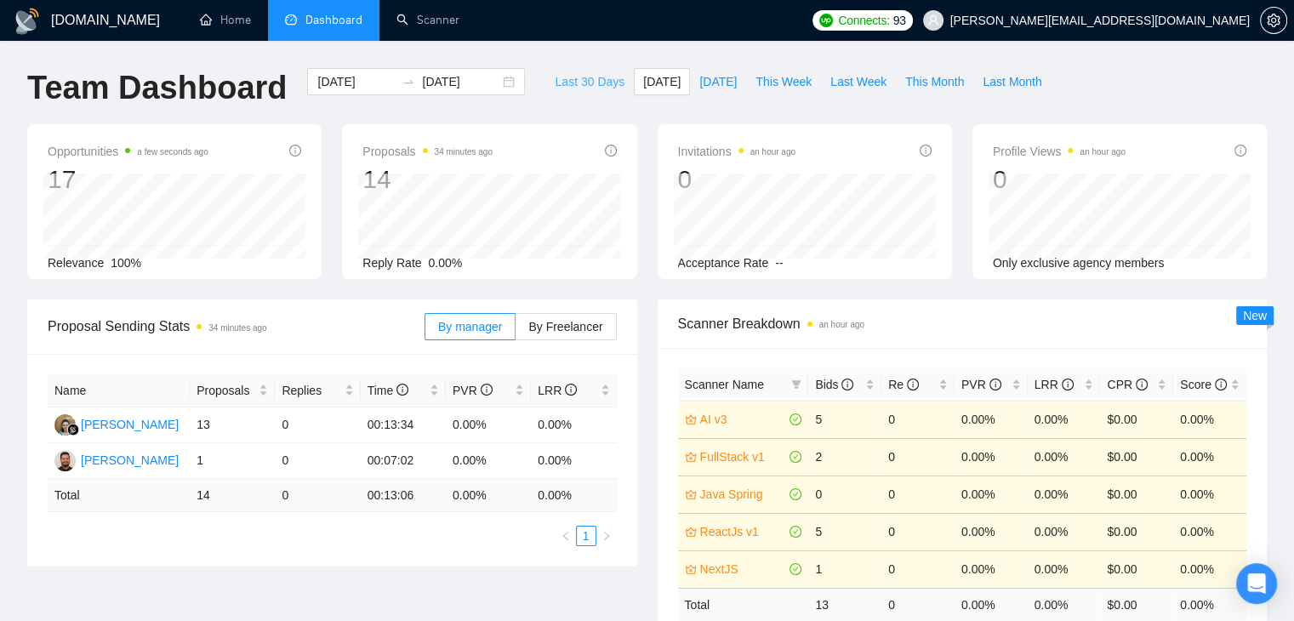
click at [573, 83] on span "Last 30 Days" at bounding box center [590, 81] width 70 height 19
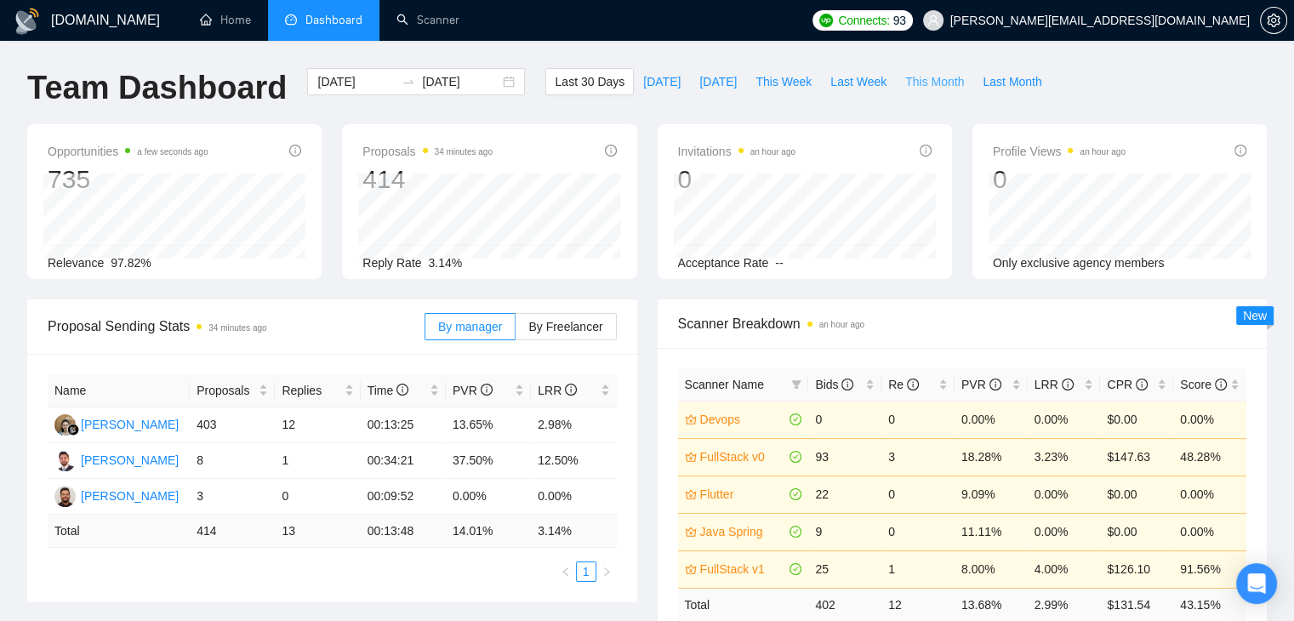
click at [912, 86] on span "This Month" at bounding box center [934, 81] width 59 height 19
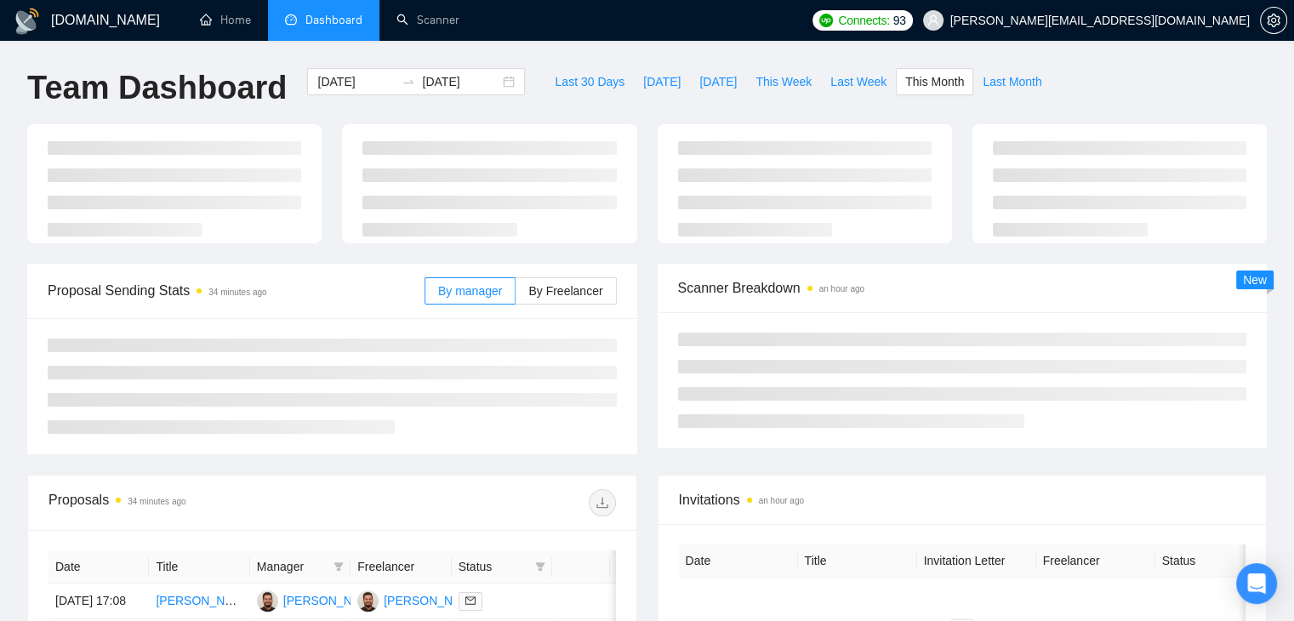
type input "2025-09-01"
type input "2025-09-30"
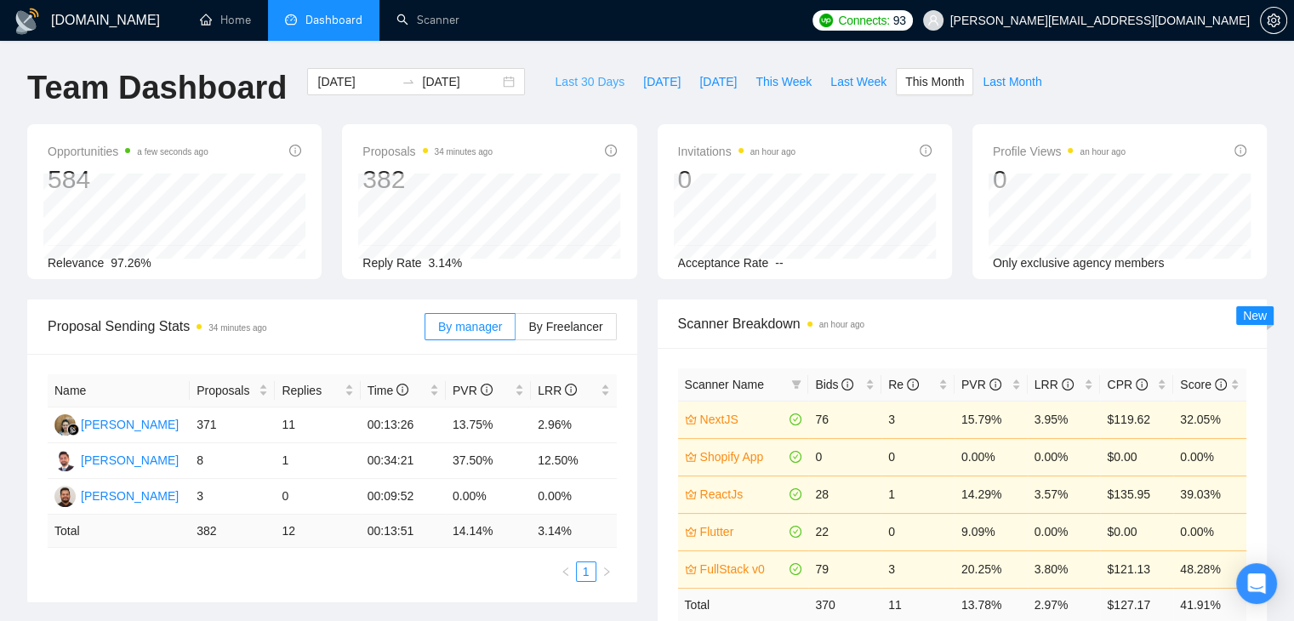
click at [555, 90] on span "Last 30 Days" at bounding box center [590, 81] width 70 height 19
type input "[DATE]"
click at [635, 91] on button "[DATE]" at bounding box center [662, 81] width 56 height 27
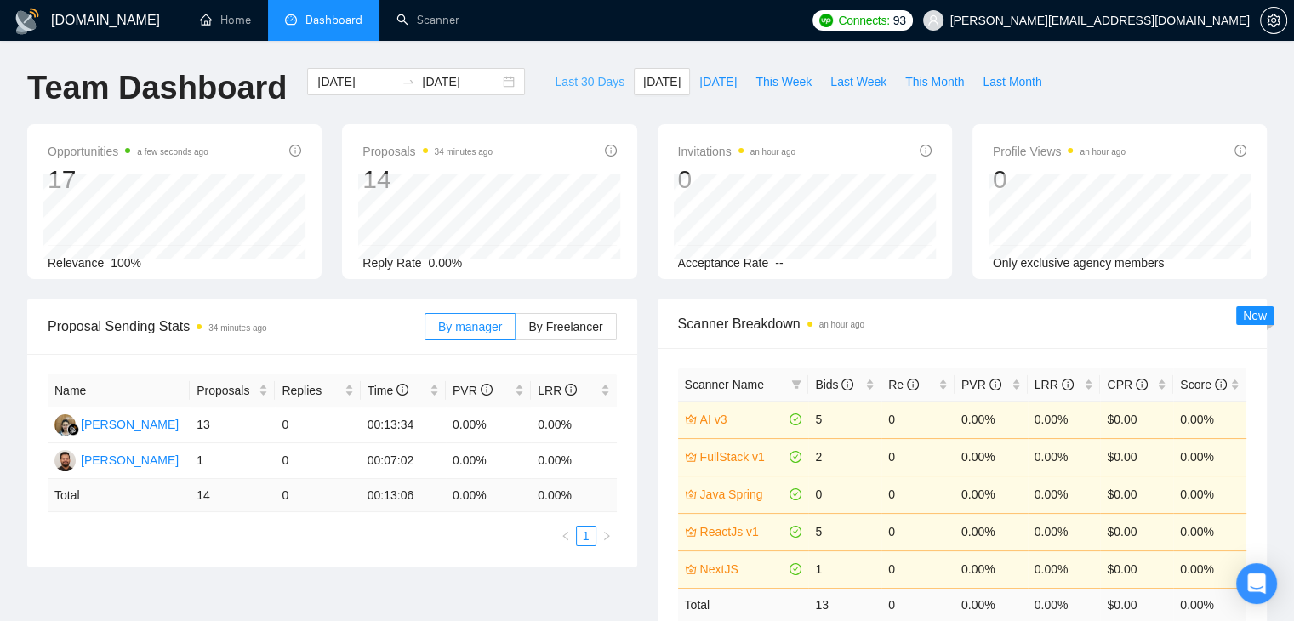
click at [575, 83] on span "Last 30 Days" at bounding box center [590, 81] width 70 height 19
type input "[DATE]"
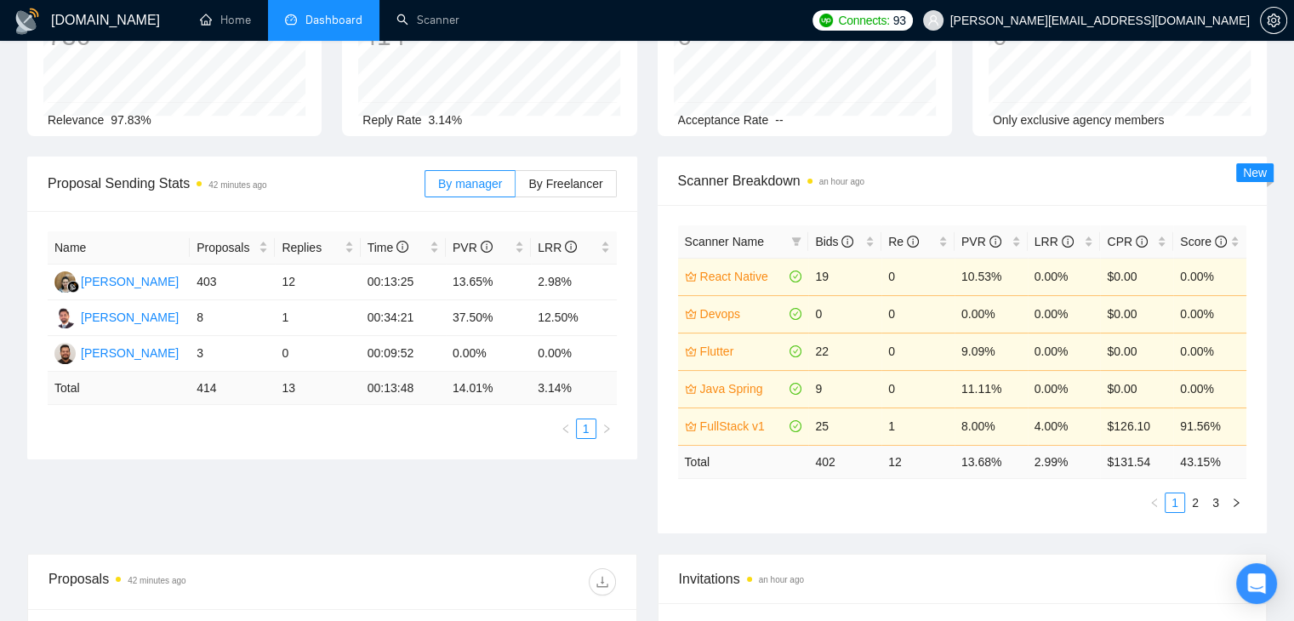
scroll to position [170, 0]
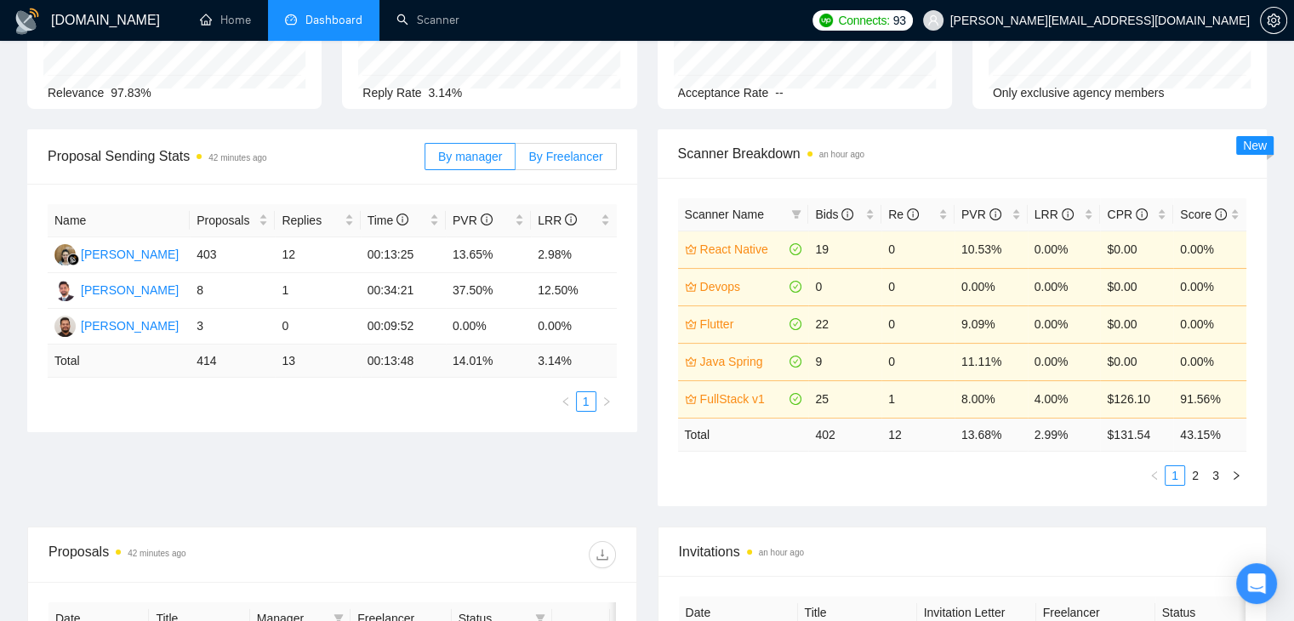
click at [555, 154] on span "By Freelancer" at bounding box center [565, 157] width 74 height 14
click at [516, 161] on input "By Freelancer" at bounding box center [516, 161] width 0 height 0
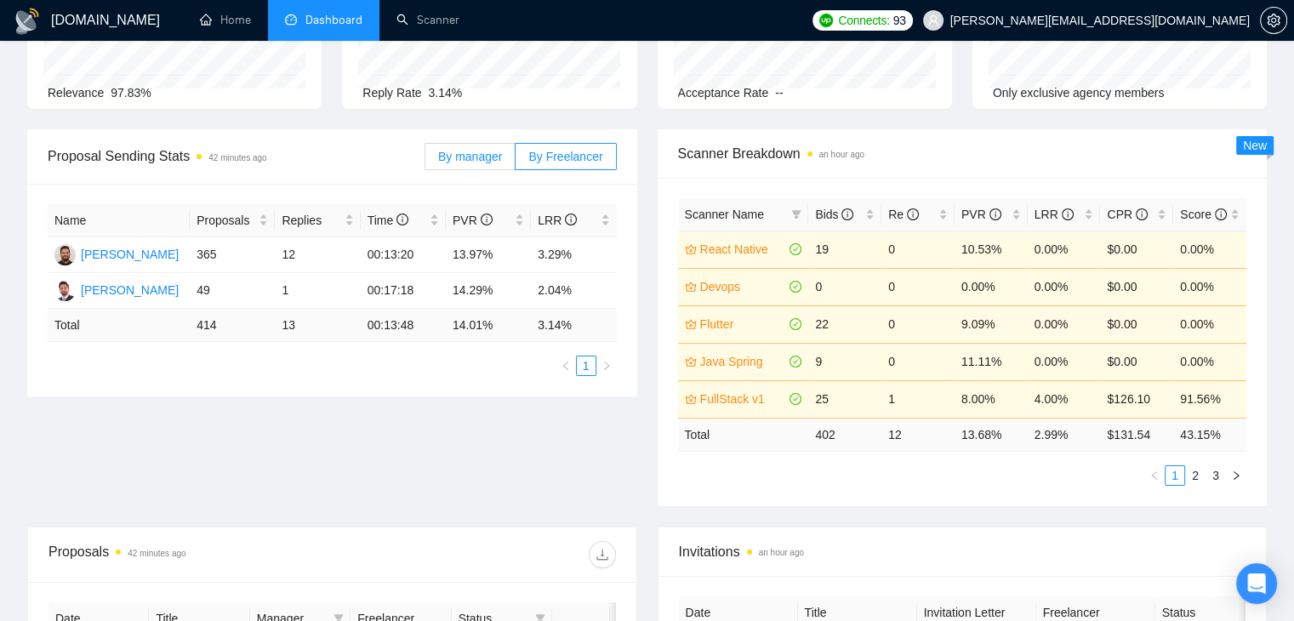
click at [443, 166] on label "By manager" at bounding box center [470, 156] width 91 height 27
click at [426, 161] on input "By manager" at bounding box center [426, 161] width 0 height 0
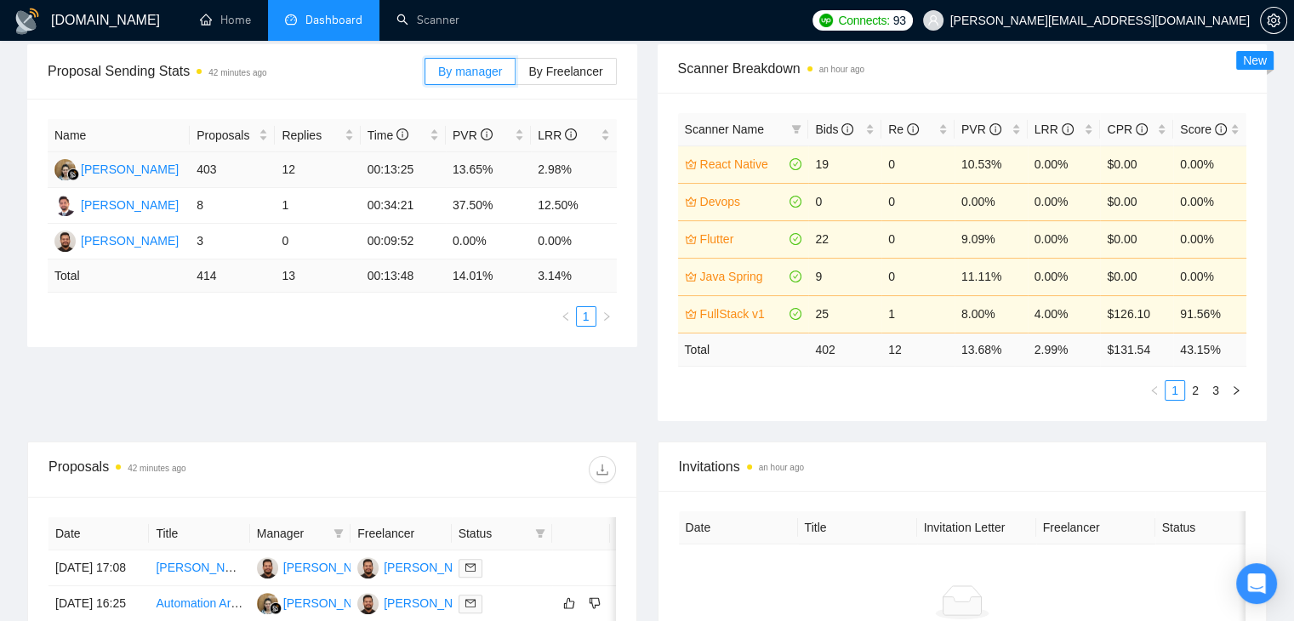
scroll to position [0, 0]
